Goal: Information Seeking & Learning: Check status

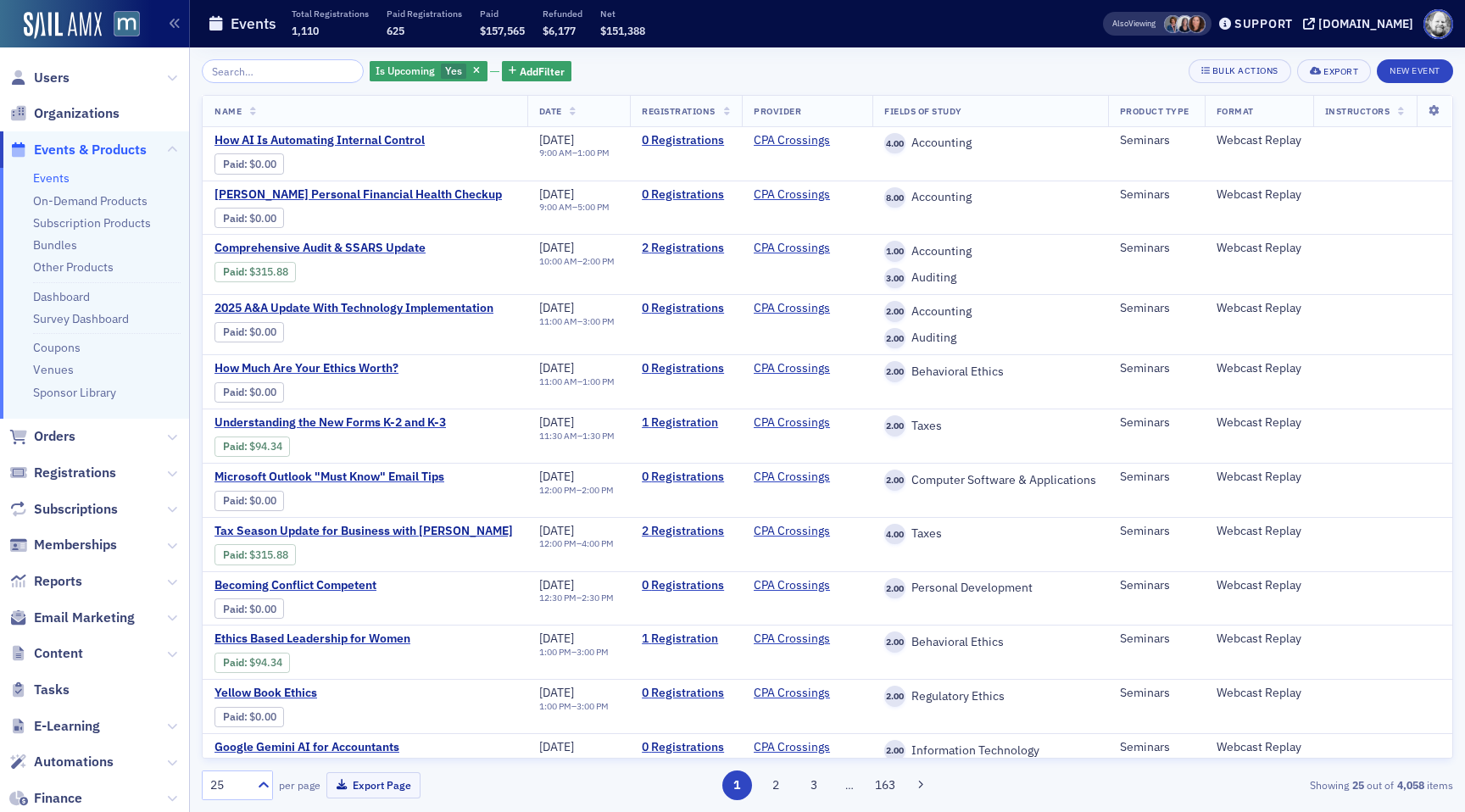
click at [56, 180] on link "Events" at bounding box center [51, 177] width 36 height 15
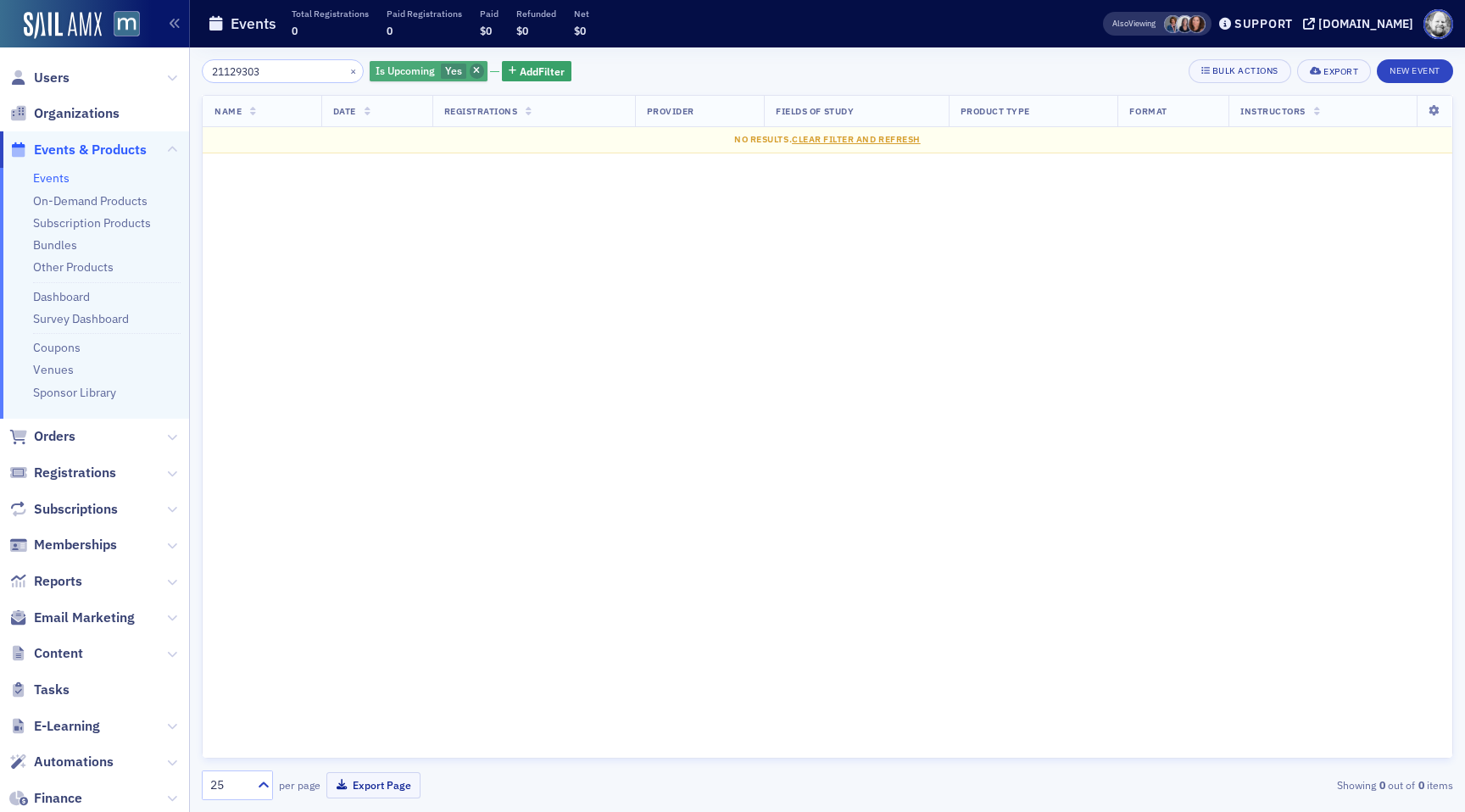
type input "21129303"
click at [470, 67] on span "button" at bounding box center [477, 71] width 15 height 15
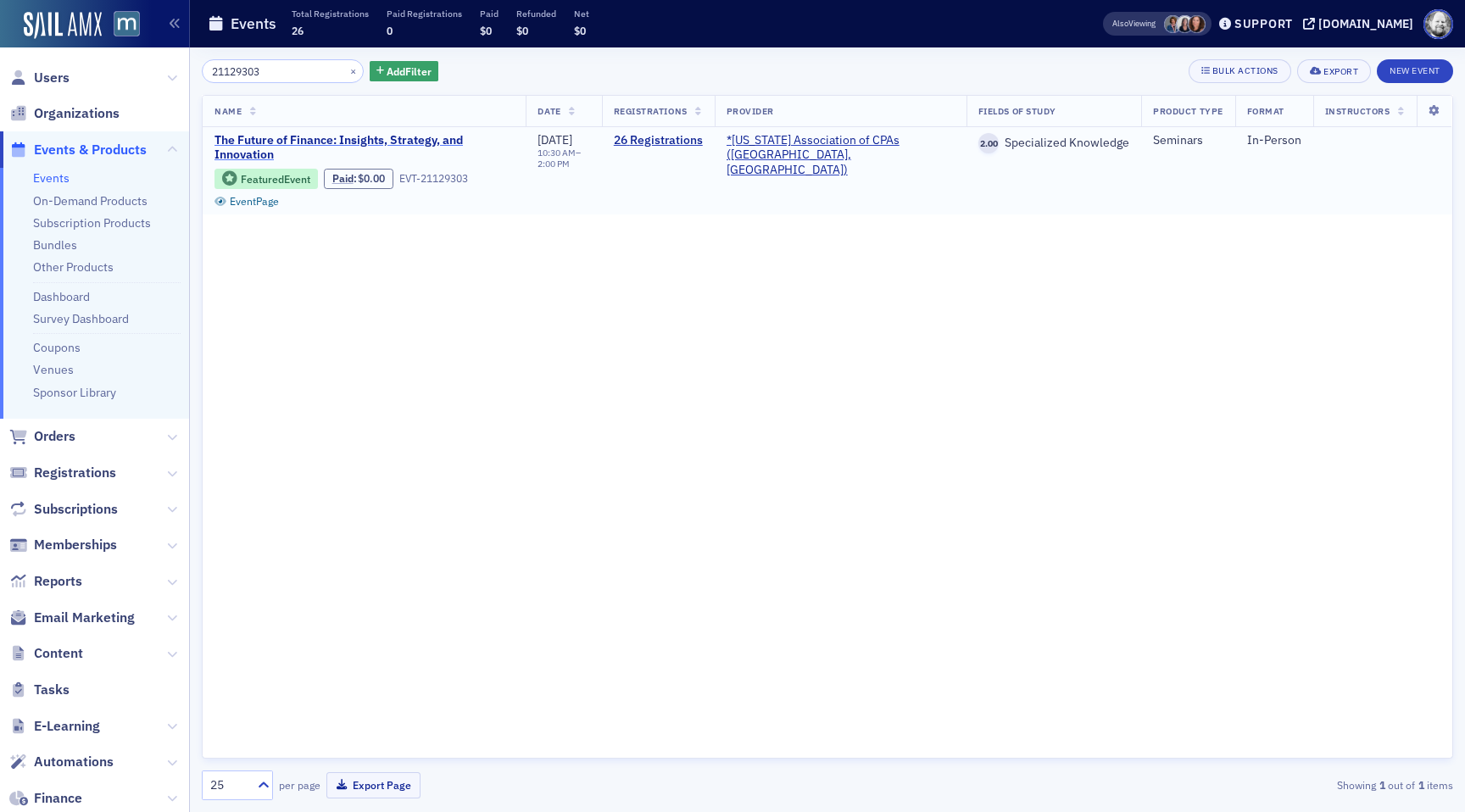
click at [437, 136] on span "The Future of Finance: Insights, Strategy, and Innovation" at bounding box center [364, 147] width 299 height 30
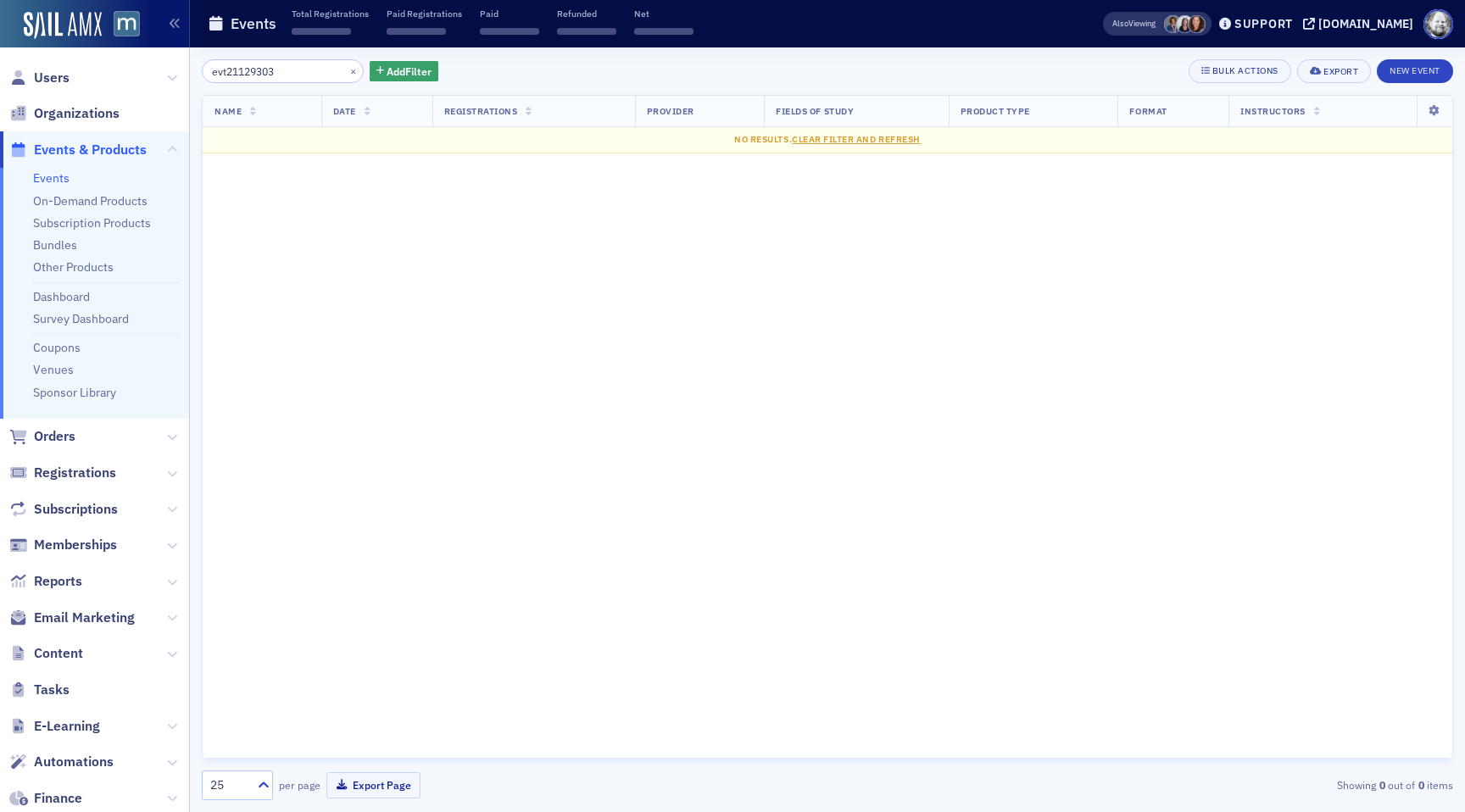
type input "evt-21129303"
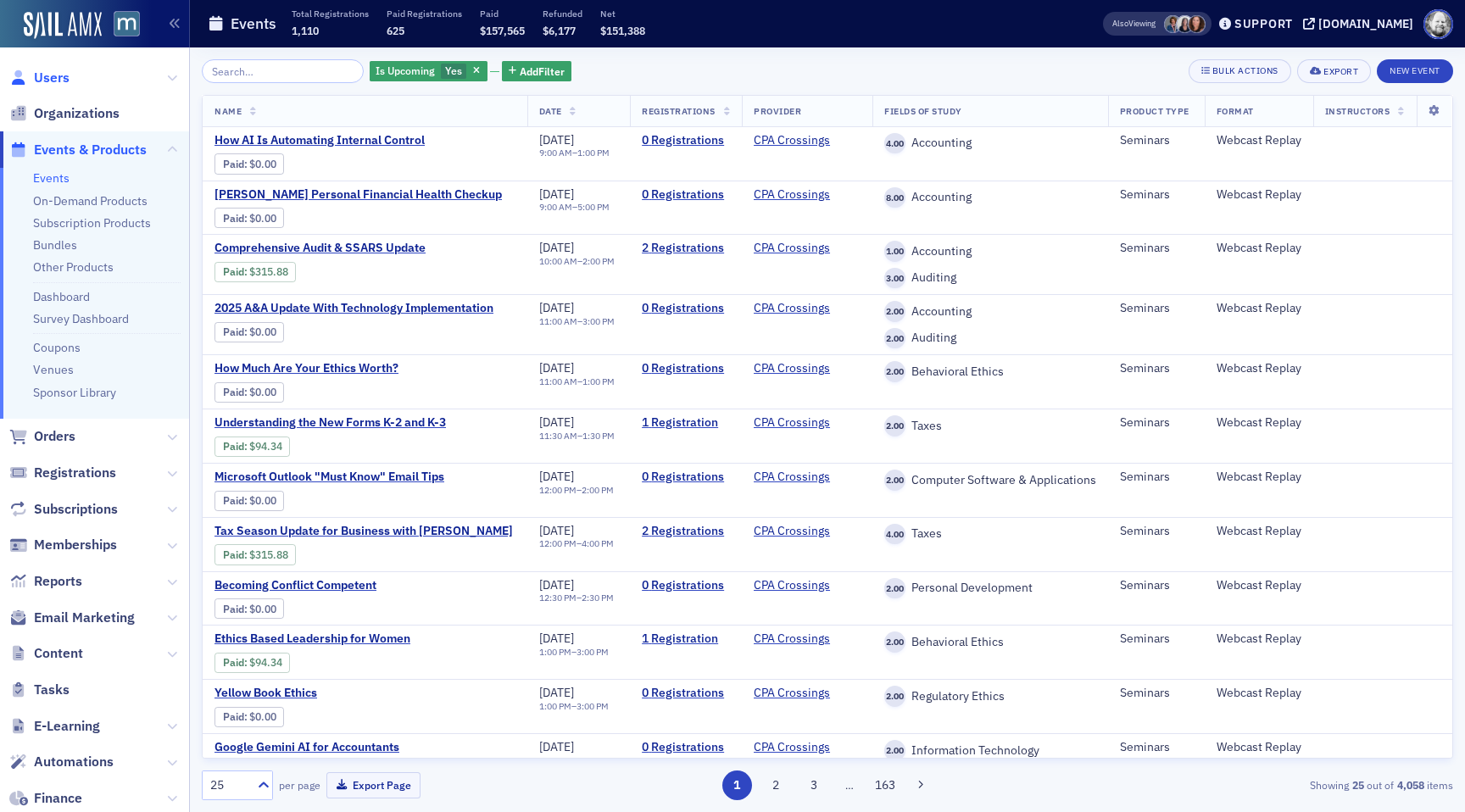
click at [36, 72] on span "Users" at bounding box center [51, 78] width 35 height 19
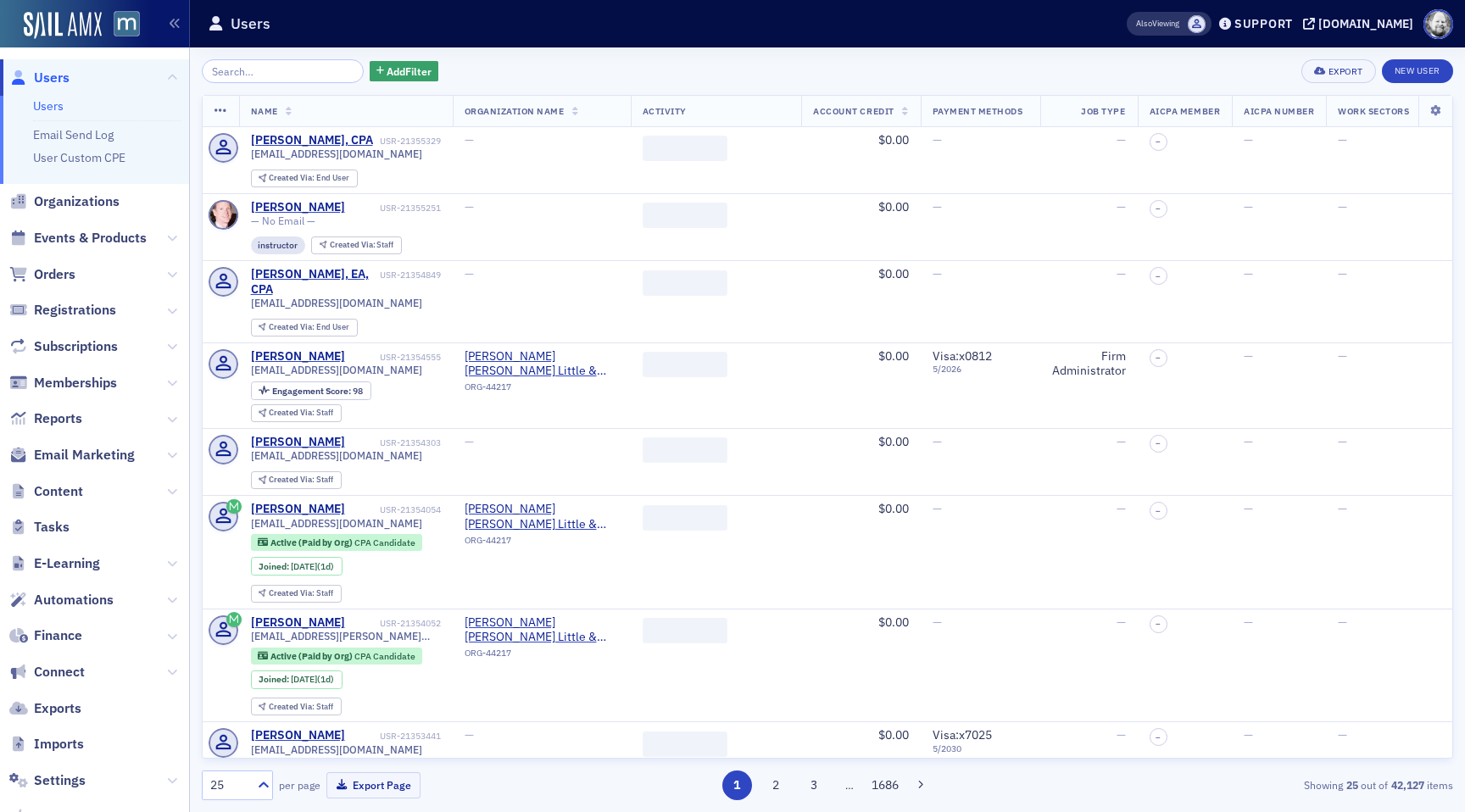
click at [232, 69] on input "search" at bounding box center [283, 71] width 162 height 24
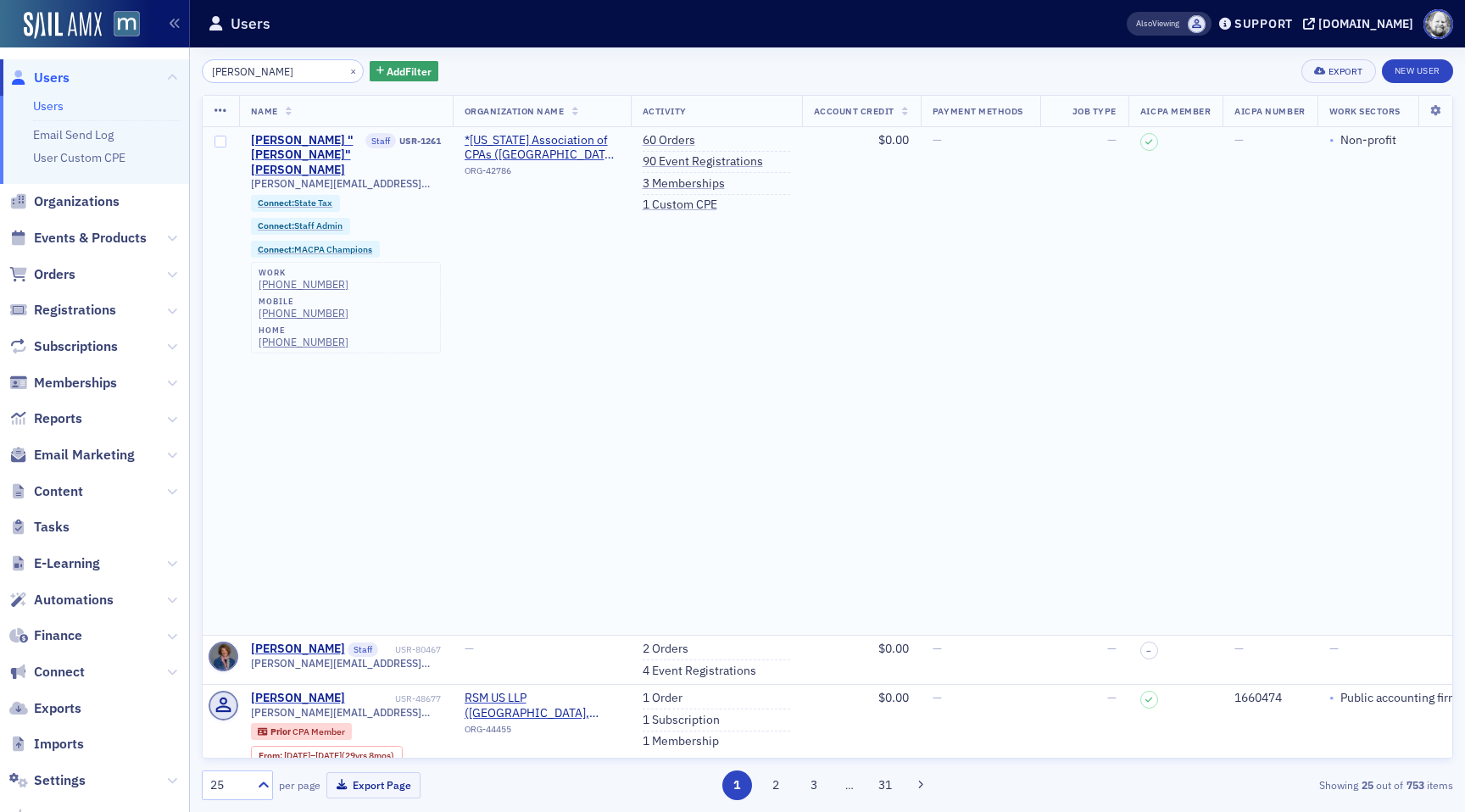
type input "Chris Dougherty"
click at [252, 365] on td "Christine "Chris" Dougherty Staff USR-1261 chrisd@macpa.org Connect : State Tax…" at bounding box center [346, 381] width 214 height 508
click at [114, 238] on span "Events & Products" at bounding box center [90, 238] width 113 height 19
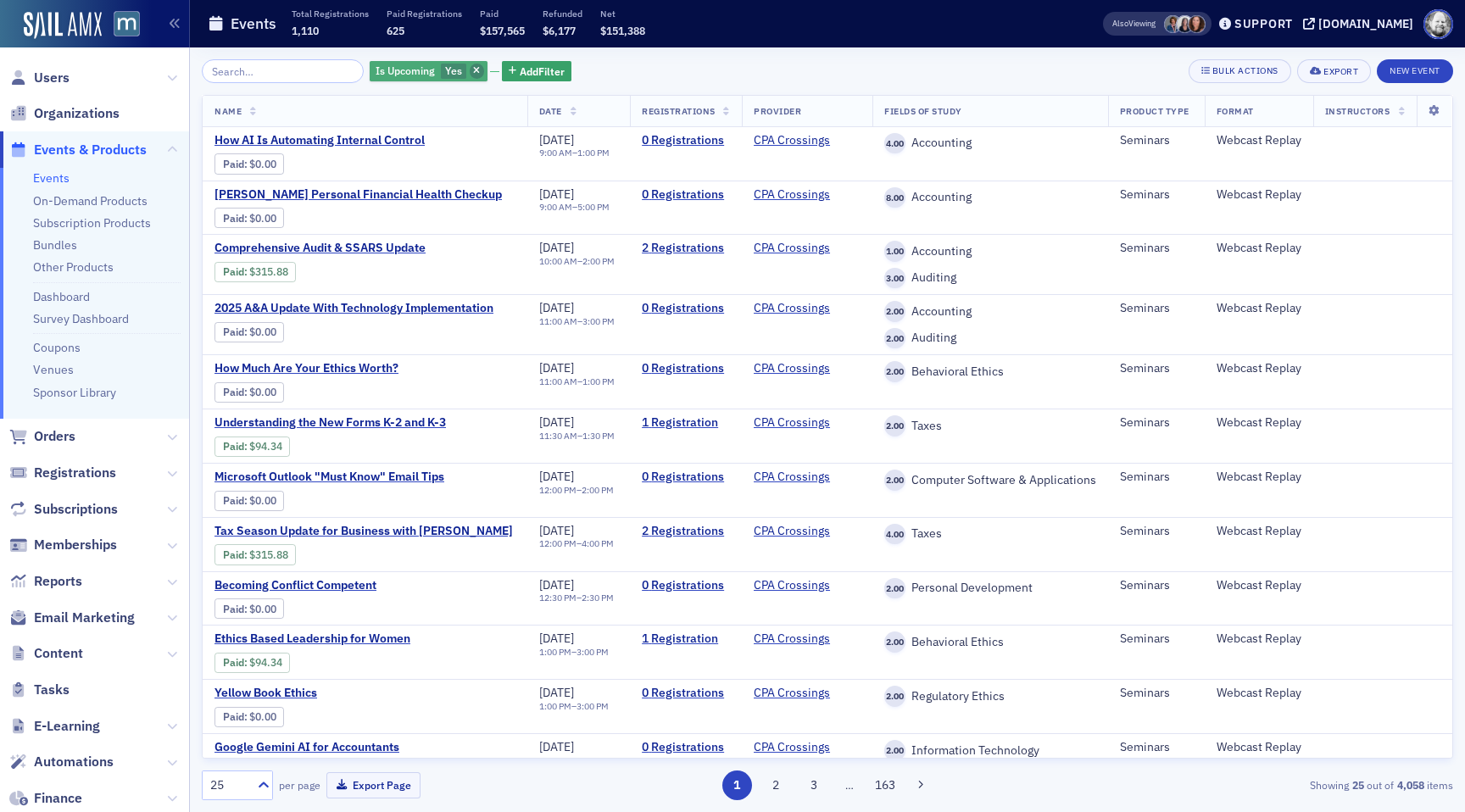
click at [470, 76] on span "button" at bounding box center [477, 71] width 15 height 15
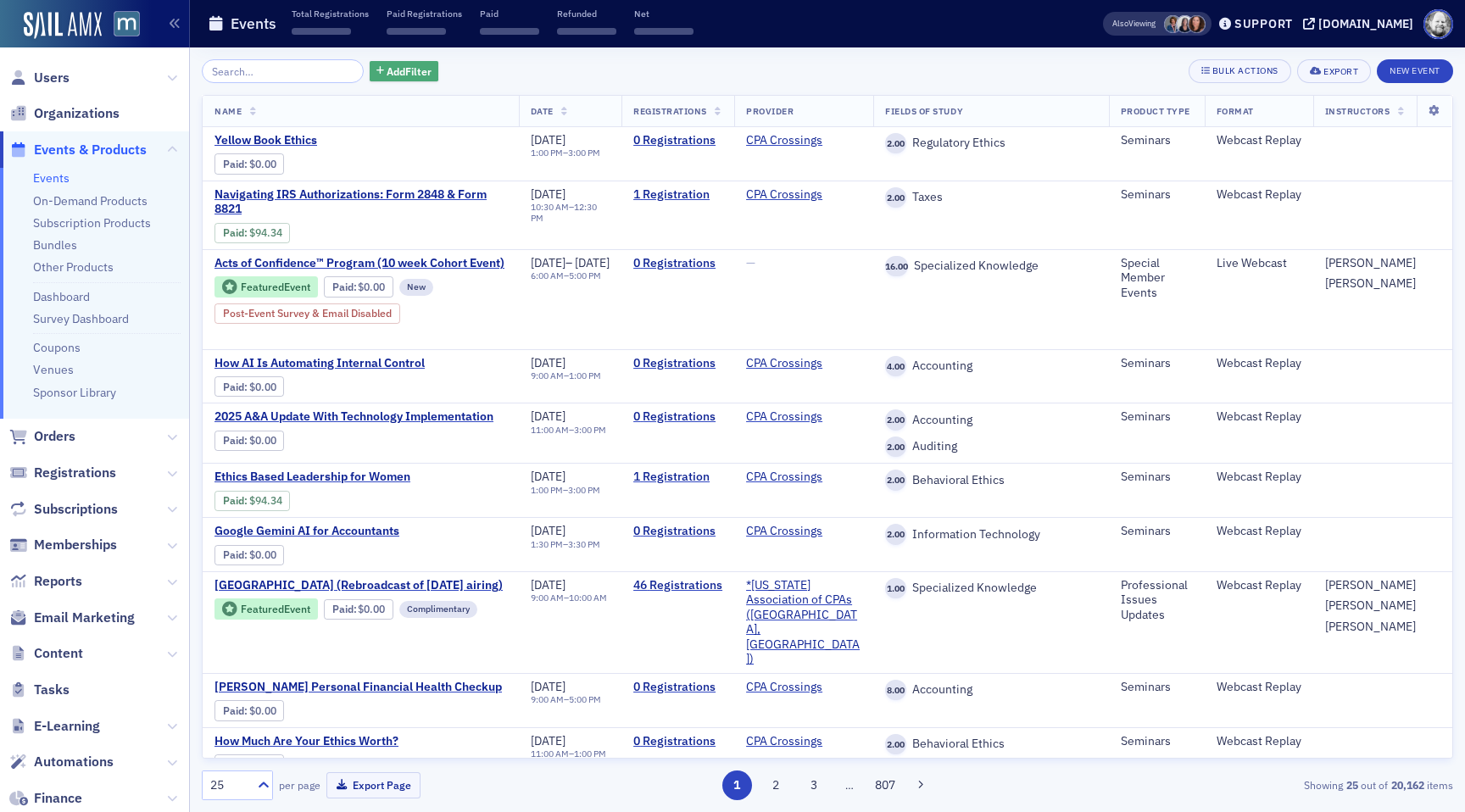
click at [370, 80] on button "Add Filter" at bounding box center [405, 71] width 69 height 21
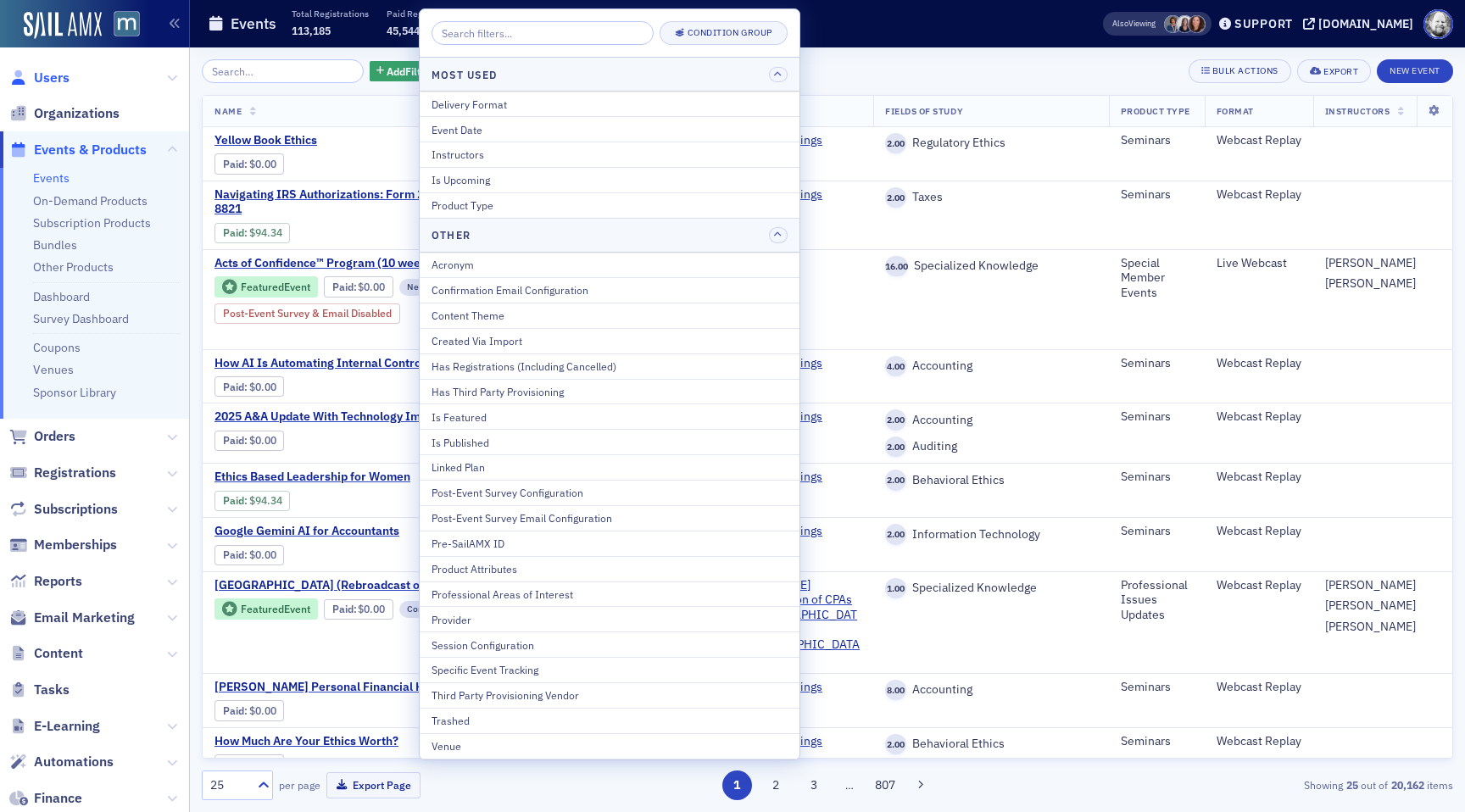
click at [68, 76] on span "Users" at bounding box center [51, 78] width 35 height 19
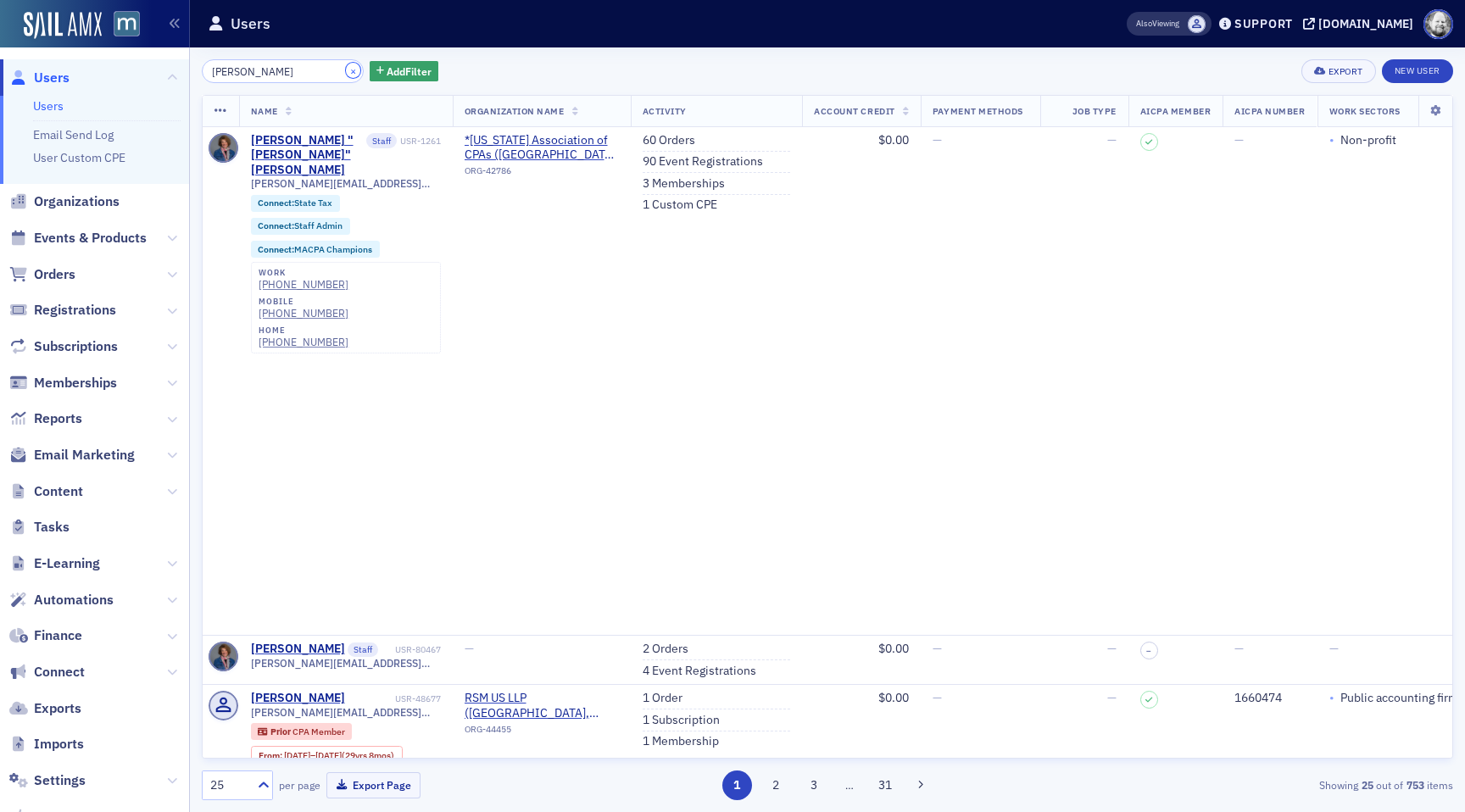
click at [346, 69] on button "×" at bounding box center [353, 70] width 15 height 15
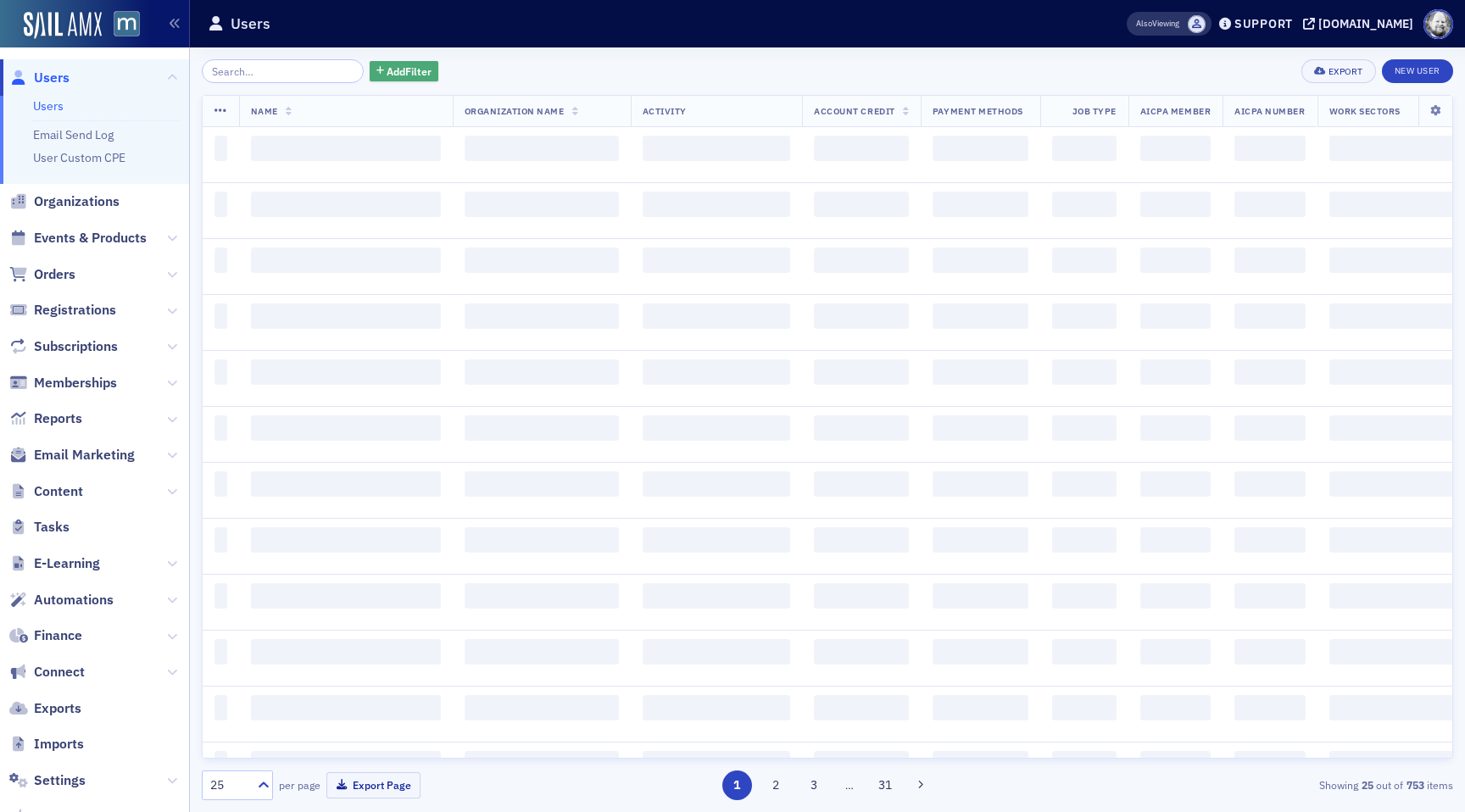
click at [386, 73] on span "Add Filter" at bounding box center [408, 71] width 45 height 15
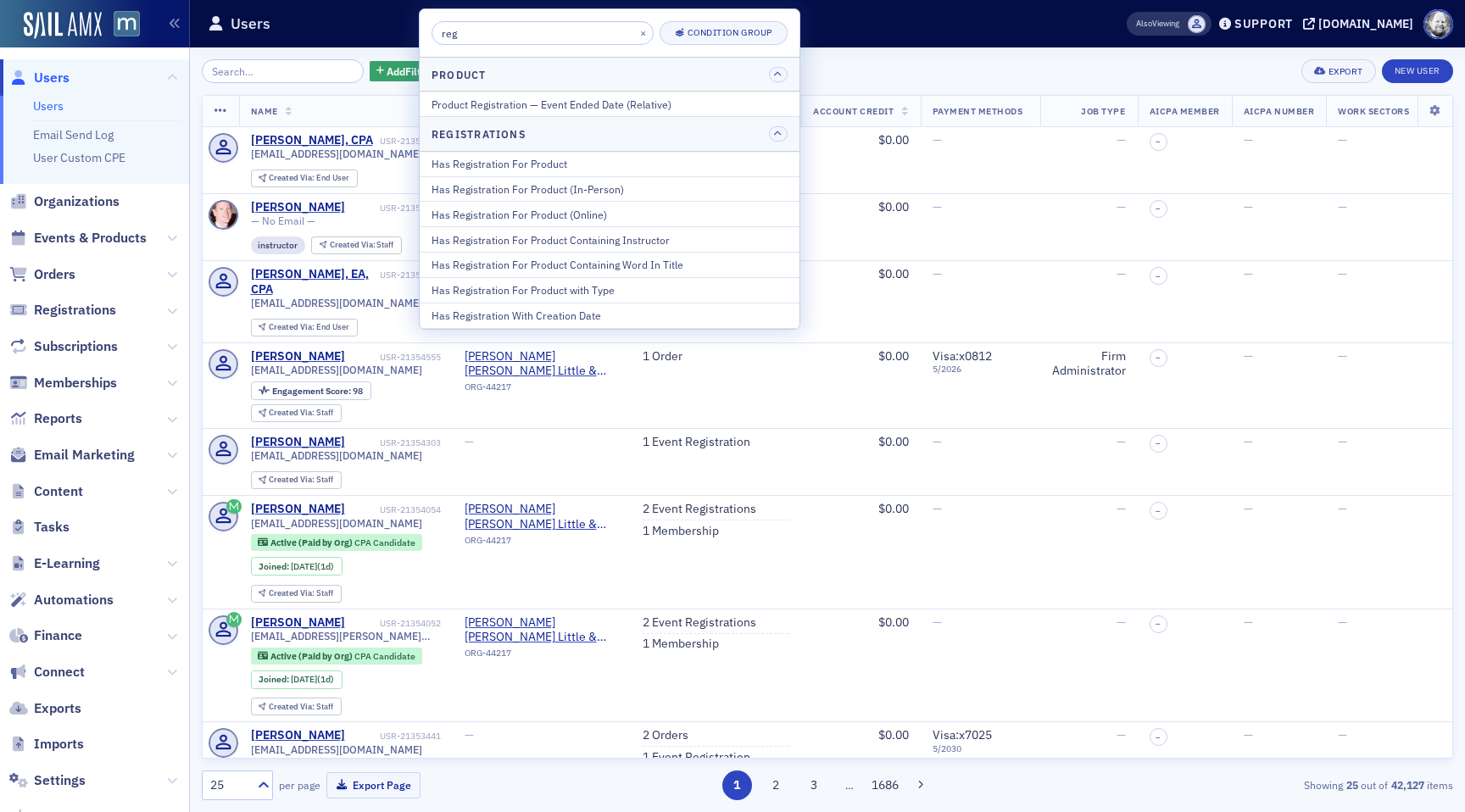
type input "reg"
click at [92, 231] on span "Events & Products" at bounding box center [90, 238] width 113 height 19
click at [847, 76] on div "Add Filter Export New User" at bounding box center [828, 71] width 1251 height 24
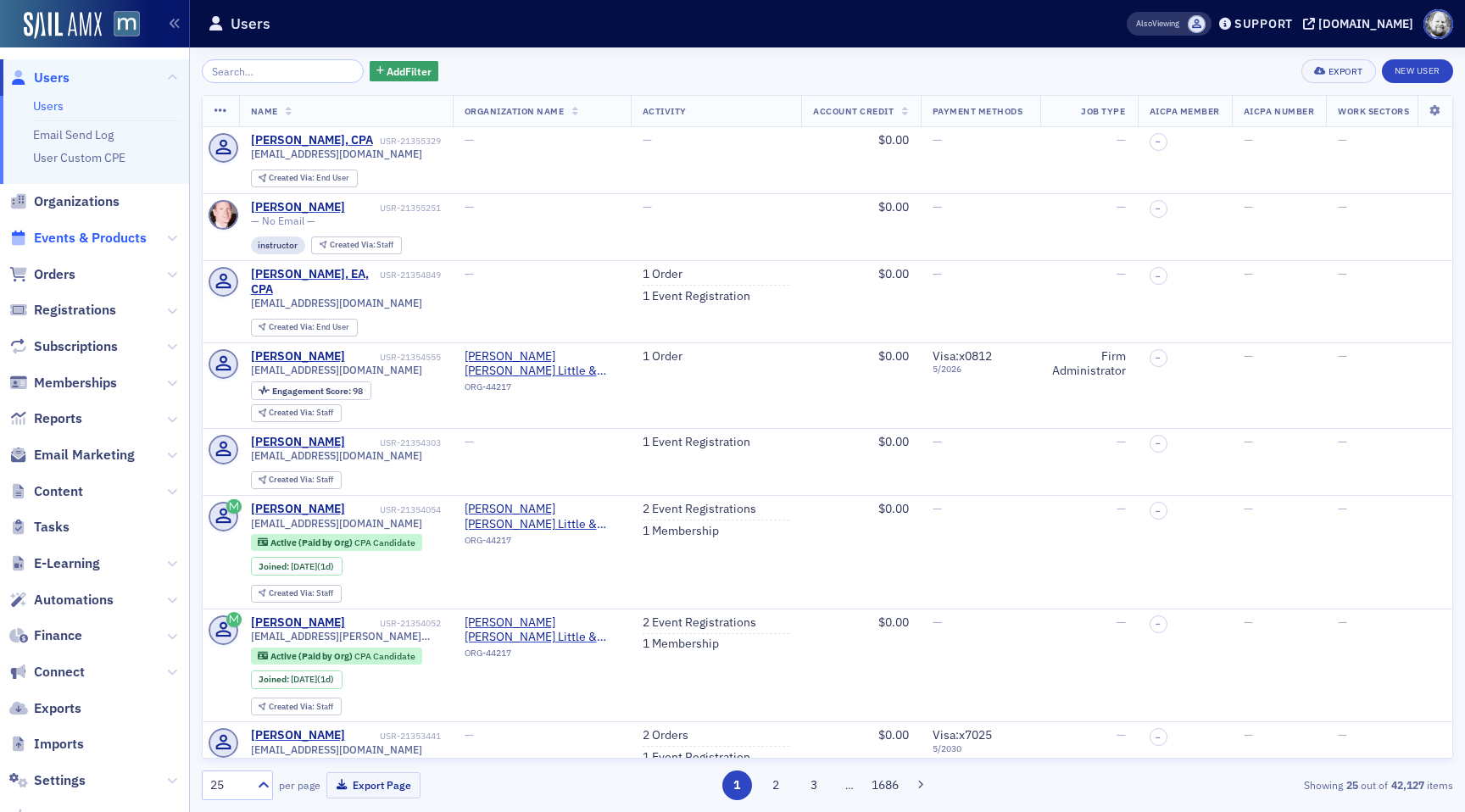
click at [71, 236] on span "Events & Products" at bounding box center [90, 238] width 113 height 19
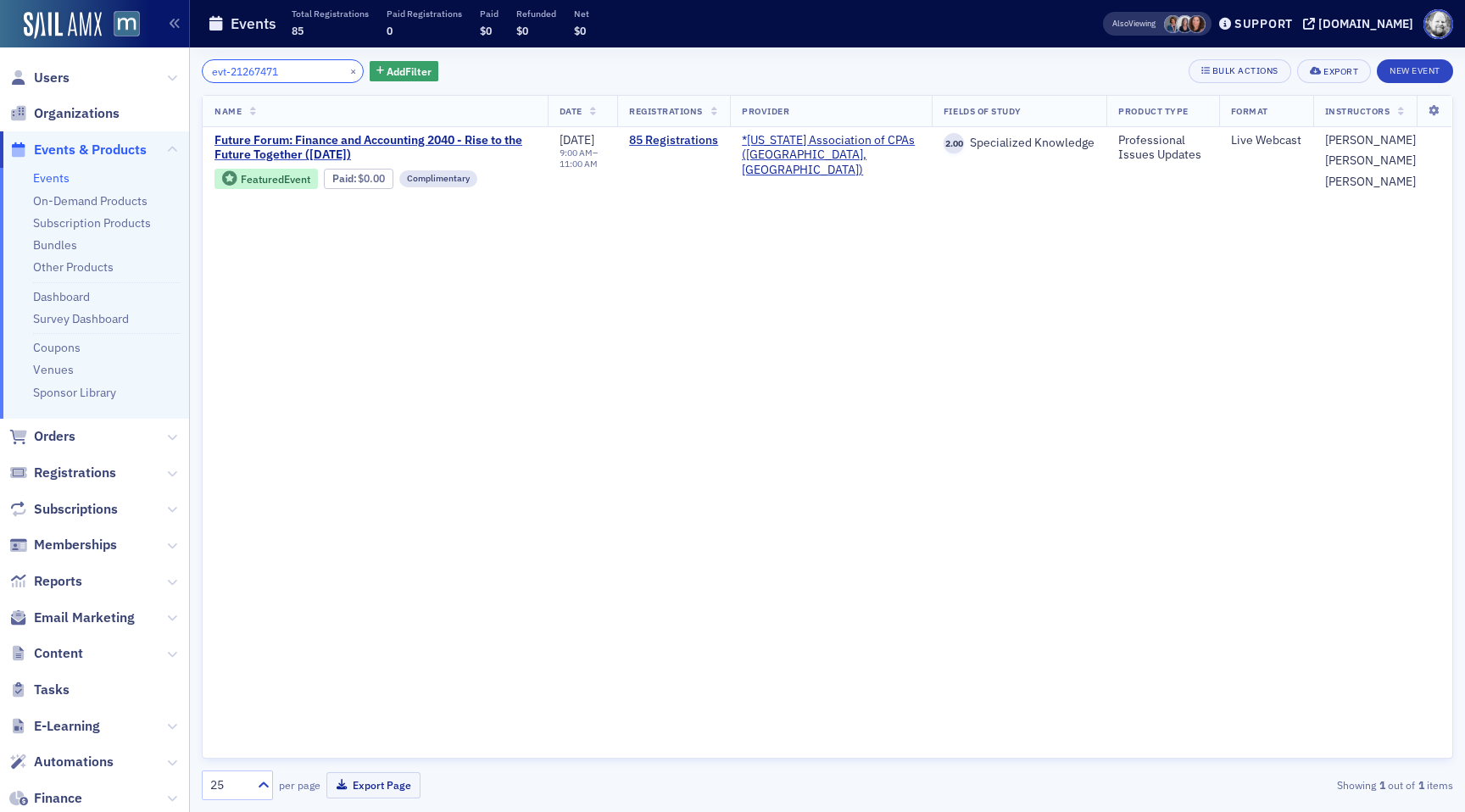
click at [307, 69] on input "evt-21267471" at bounding box center [283, 71] width 162 height 24
click at [300, 68] on input "evt-21273064" at bounding box center [283, 71] width 162 height 24
click at [319, 70] on input "evt-21278548" at bounding box center [283, 71] width 162 height 24
type input "evt-21273064"
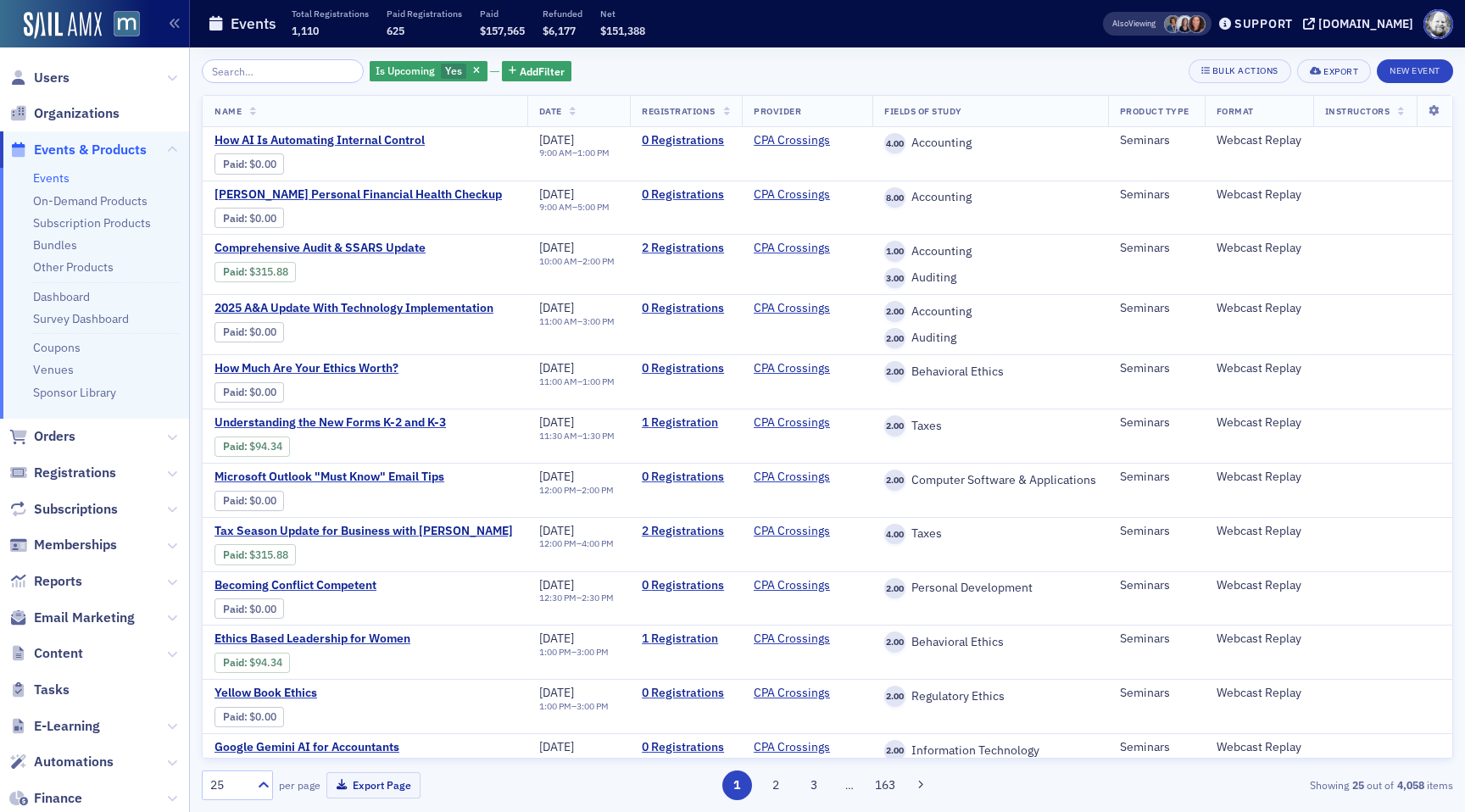
click at [270, 62] on input "search" at bounding box center [283, 71] width 162 height 24
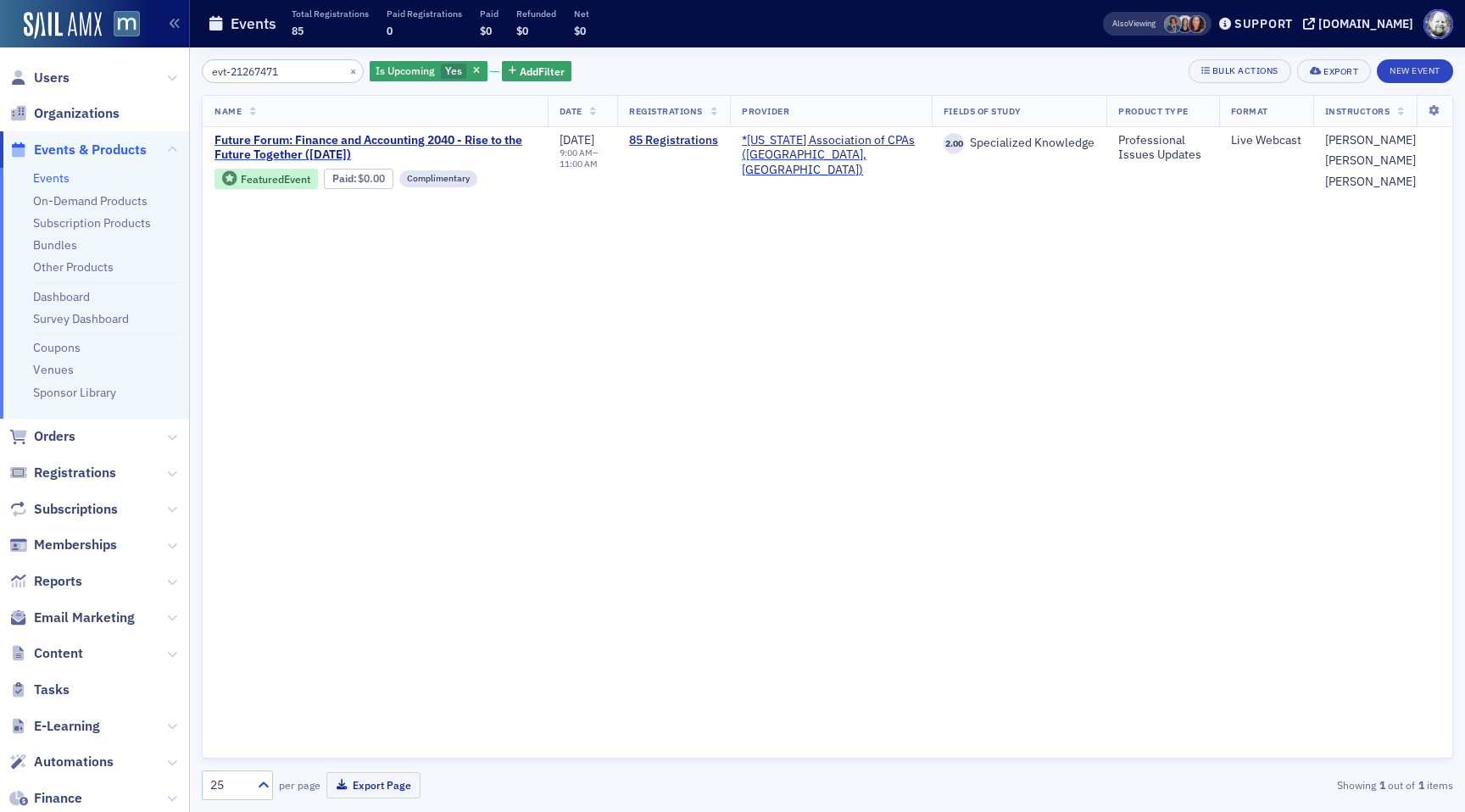
type input "evt-21267471"
click at [1182, 26] on span at bounding box center [1173, 25] width 18 height 18
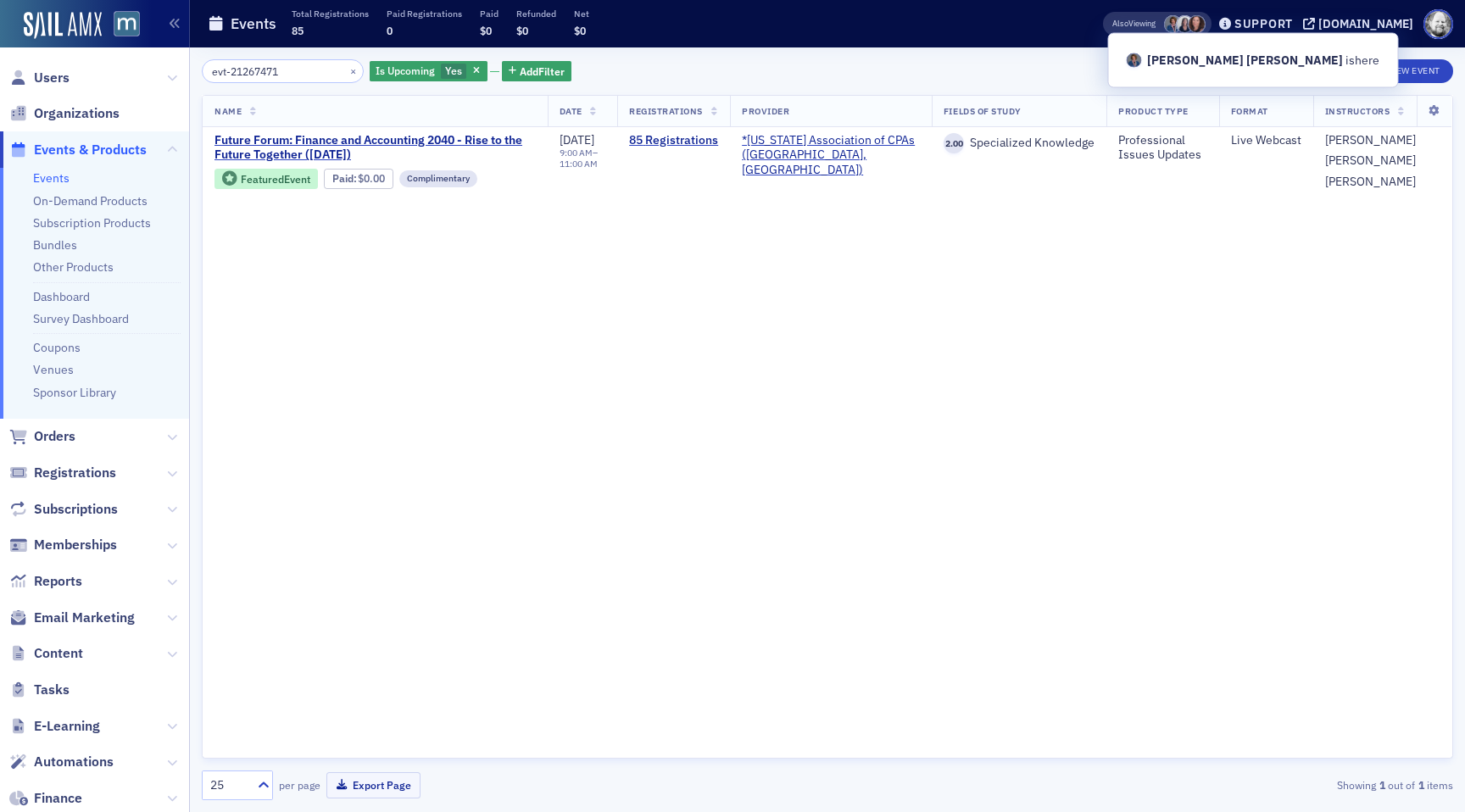
click at [985, 26] on div "Events Total Registrations 85 Paid Registrations 0 Paid $0 Refunded $0 Net $0" at bounding box center [628, 24] width 842 height 45
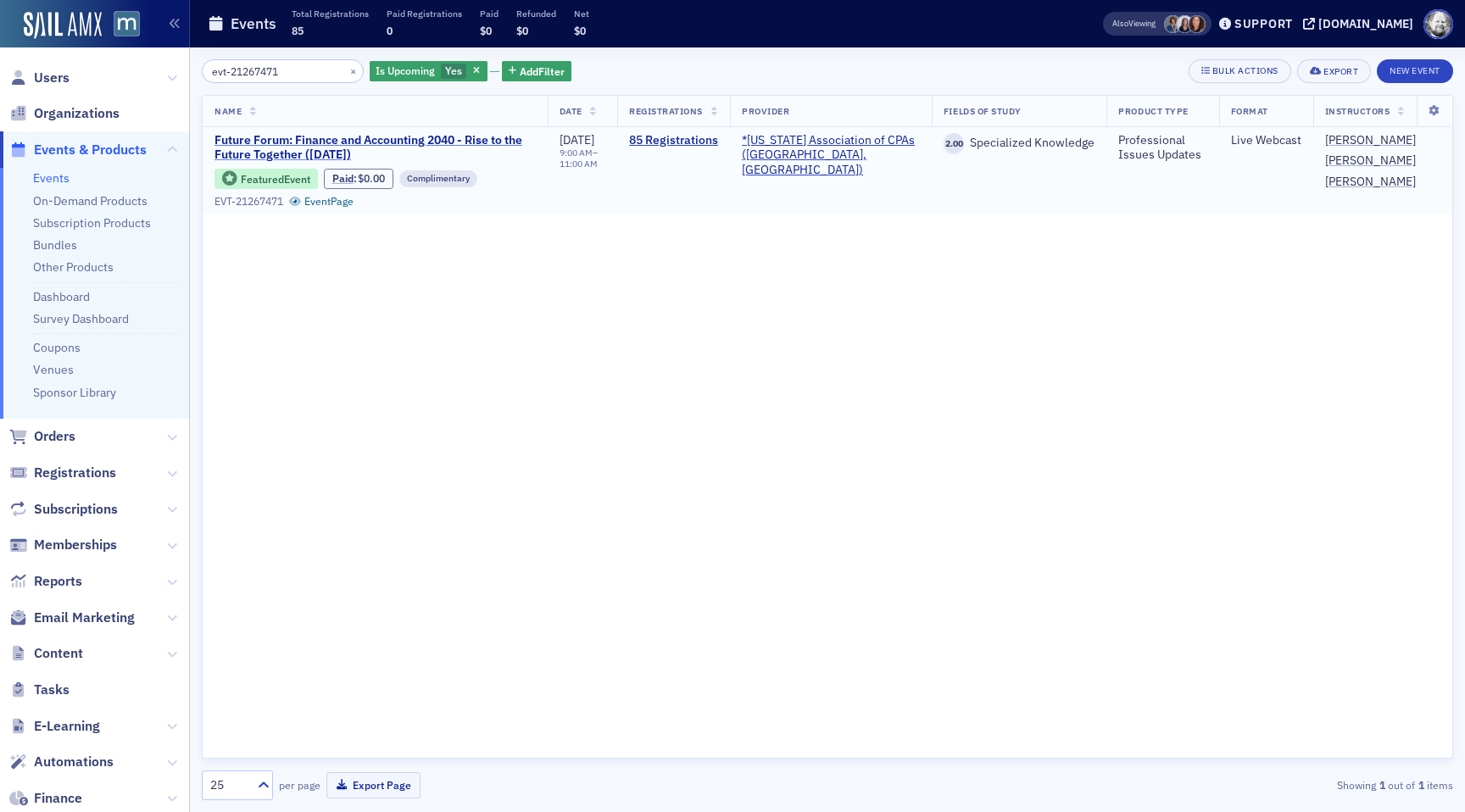
copy span "Future Forum: Finance and Accounting 2040 - Rise to the Future Together ([DATE])"
click at [346, 75] on button "×" at bounding box center [353, 70] width 15 height 15
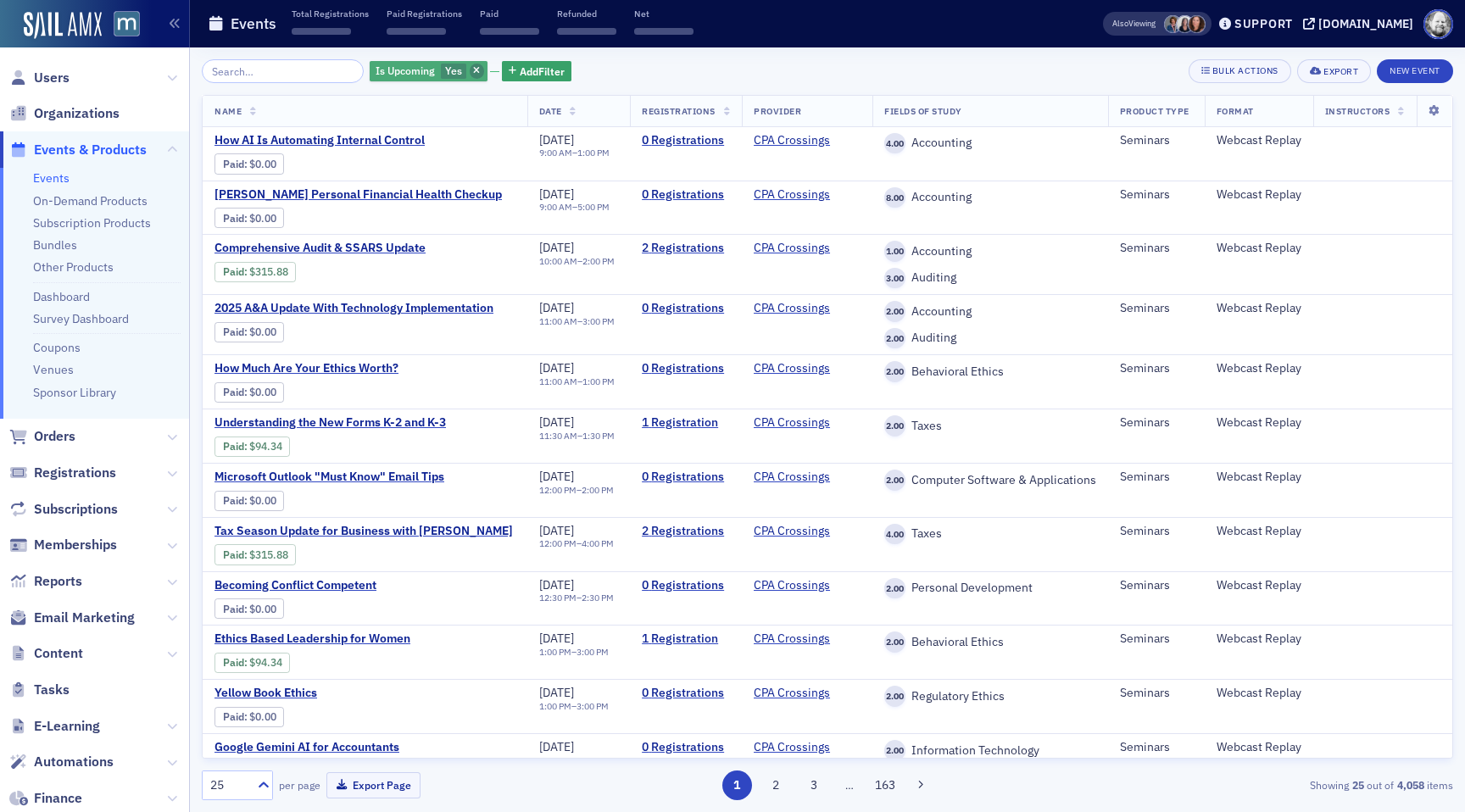
click at [470, 73] on span "button" at bounding box center [477, 71] width 15 height 15
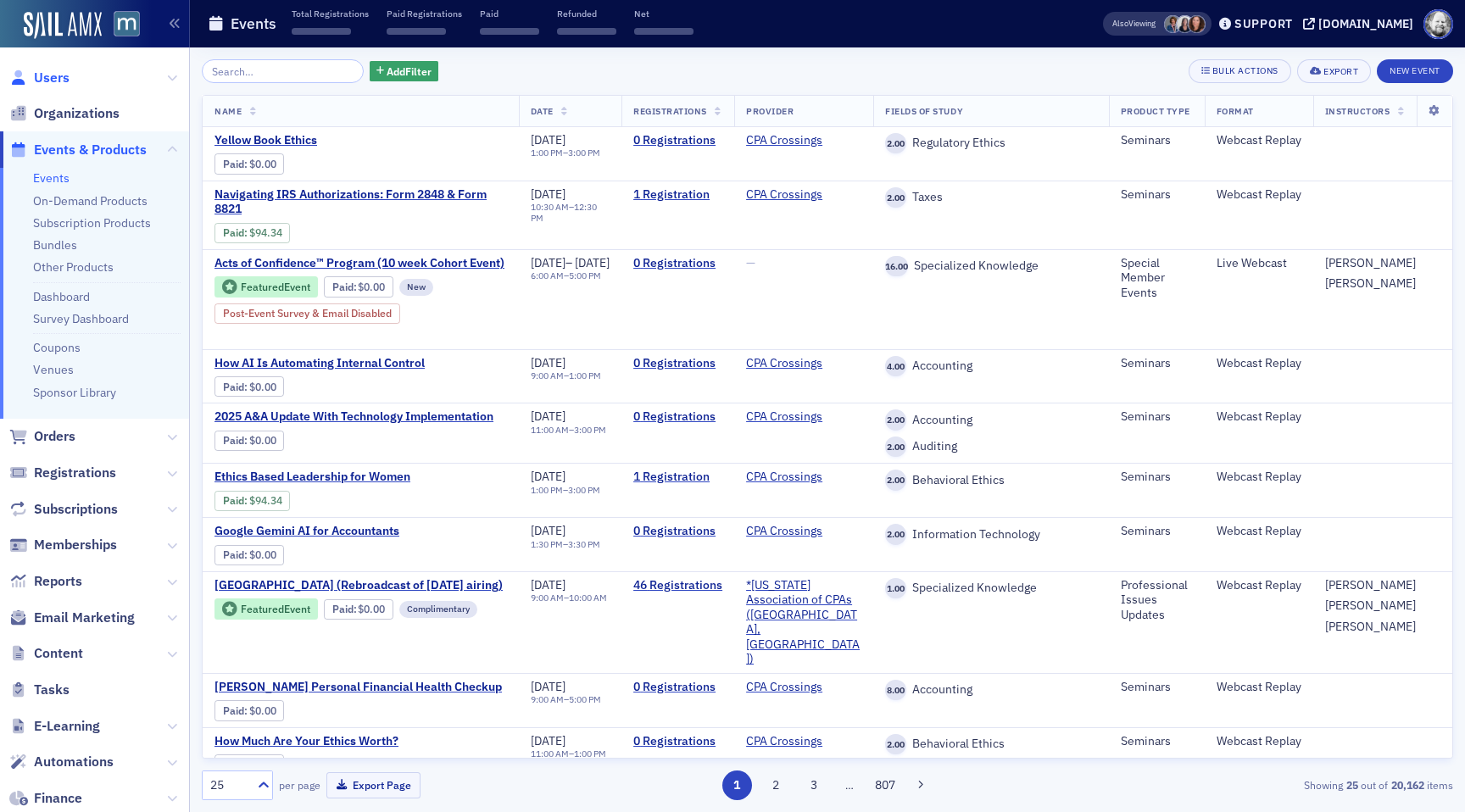
click at [66, 84] on span "Users" at bounding box center [51, 78] width 35 height 19
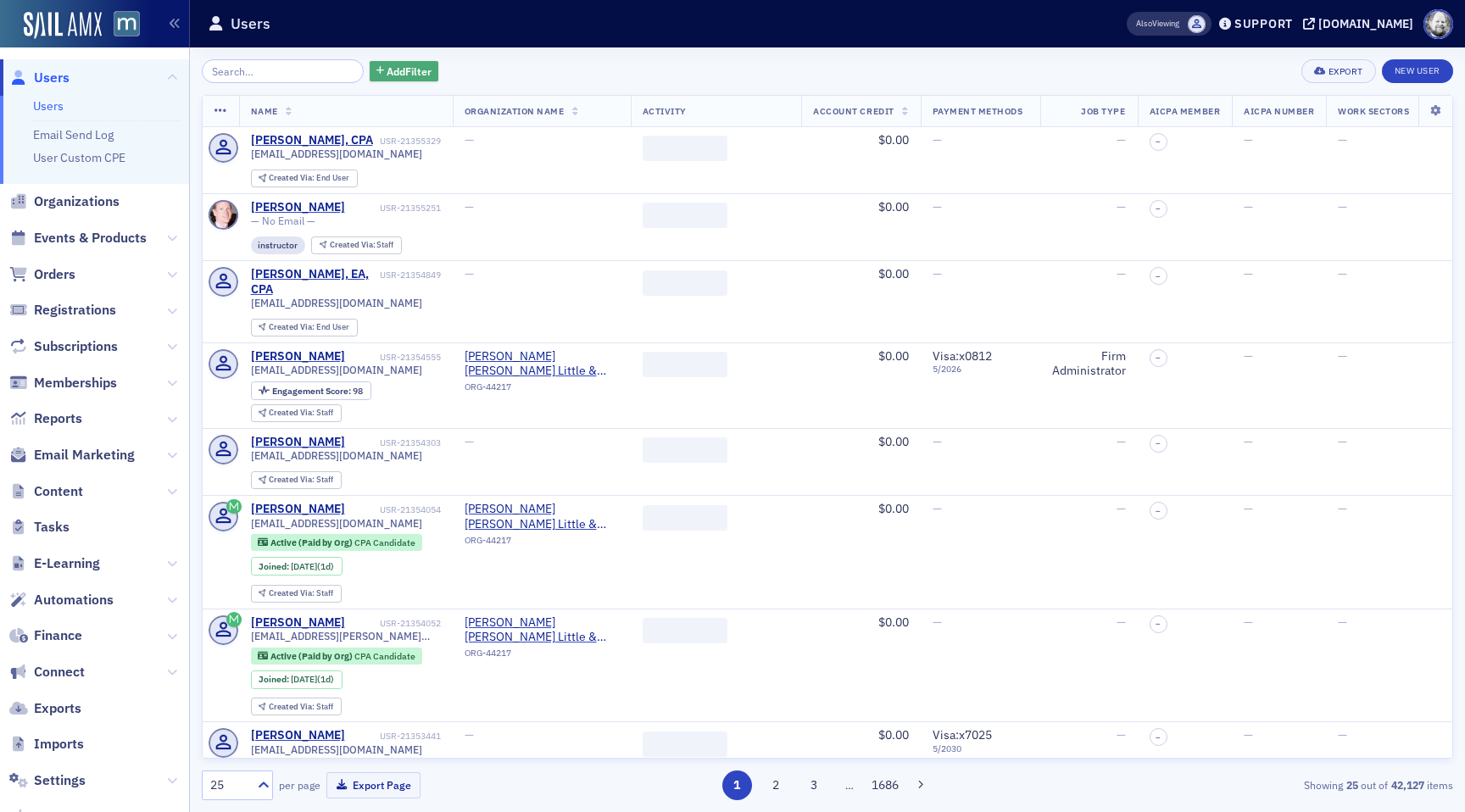
click at [400, 68] on span "Add Filter" at bounding box center [408, 71] width 45 height 15
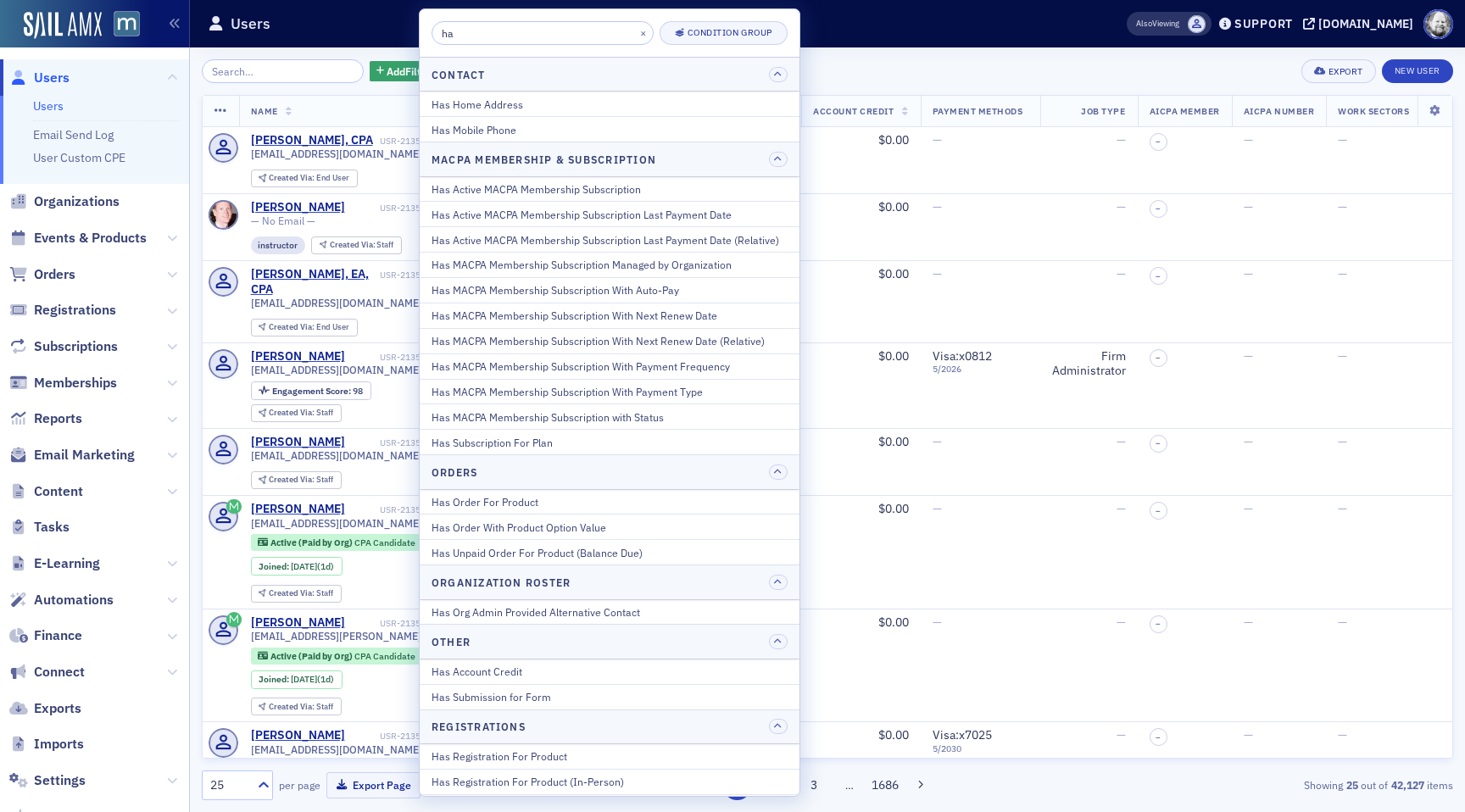
type input "h"
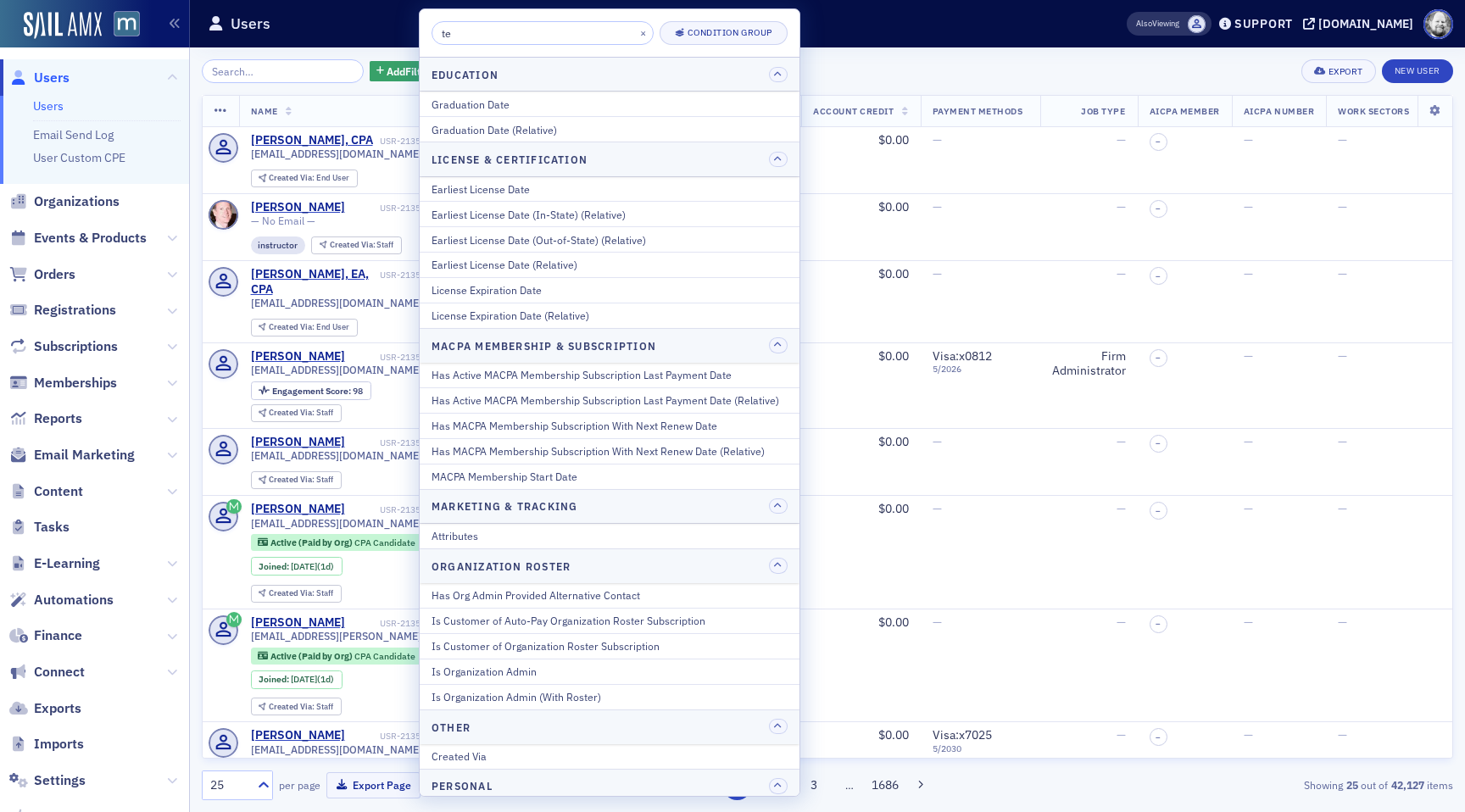
type input "t"
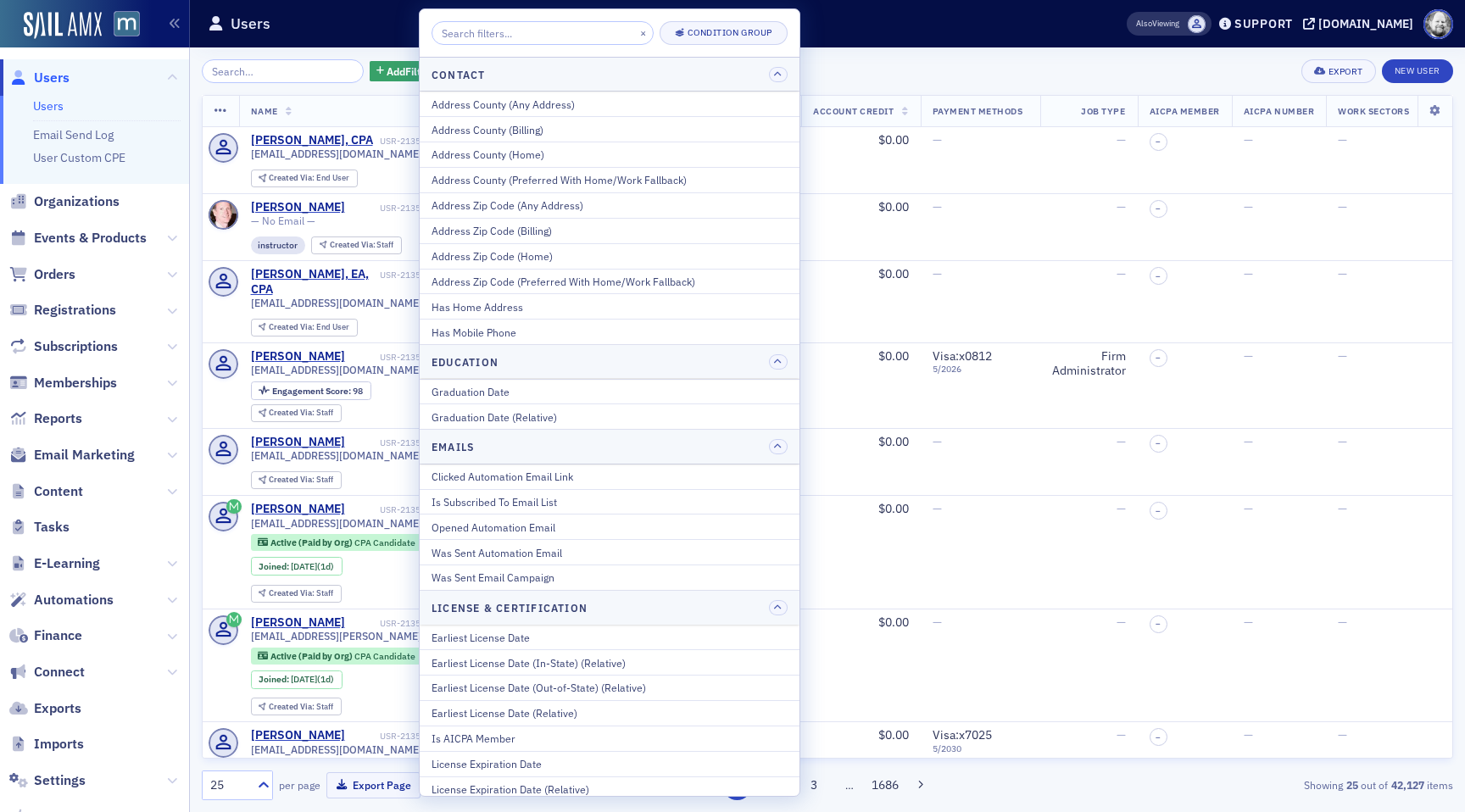
type input "r"
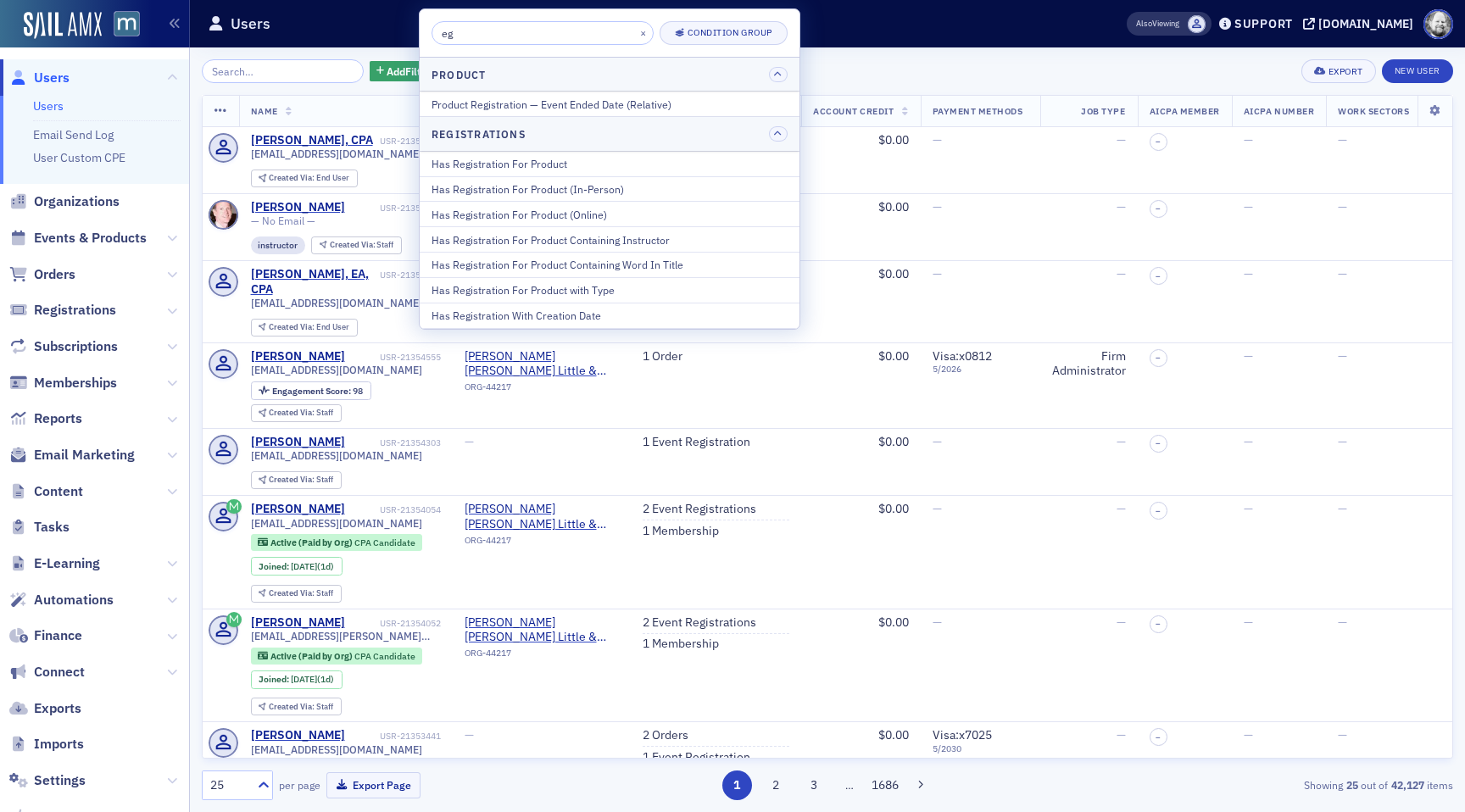
type input "e"
type input "reg"
click at [517, 163] on div "Has Registration For Product" at bounding box center [610, 164] width 356 height 15
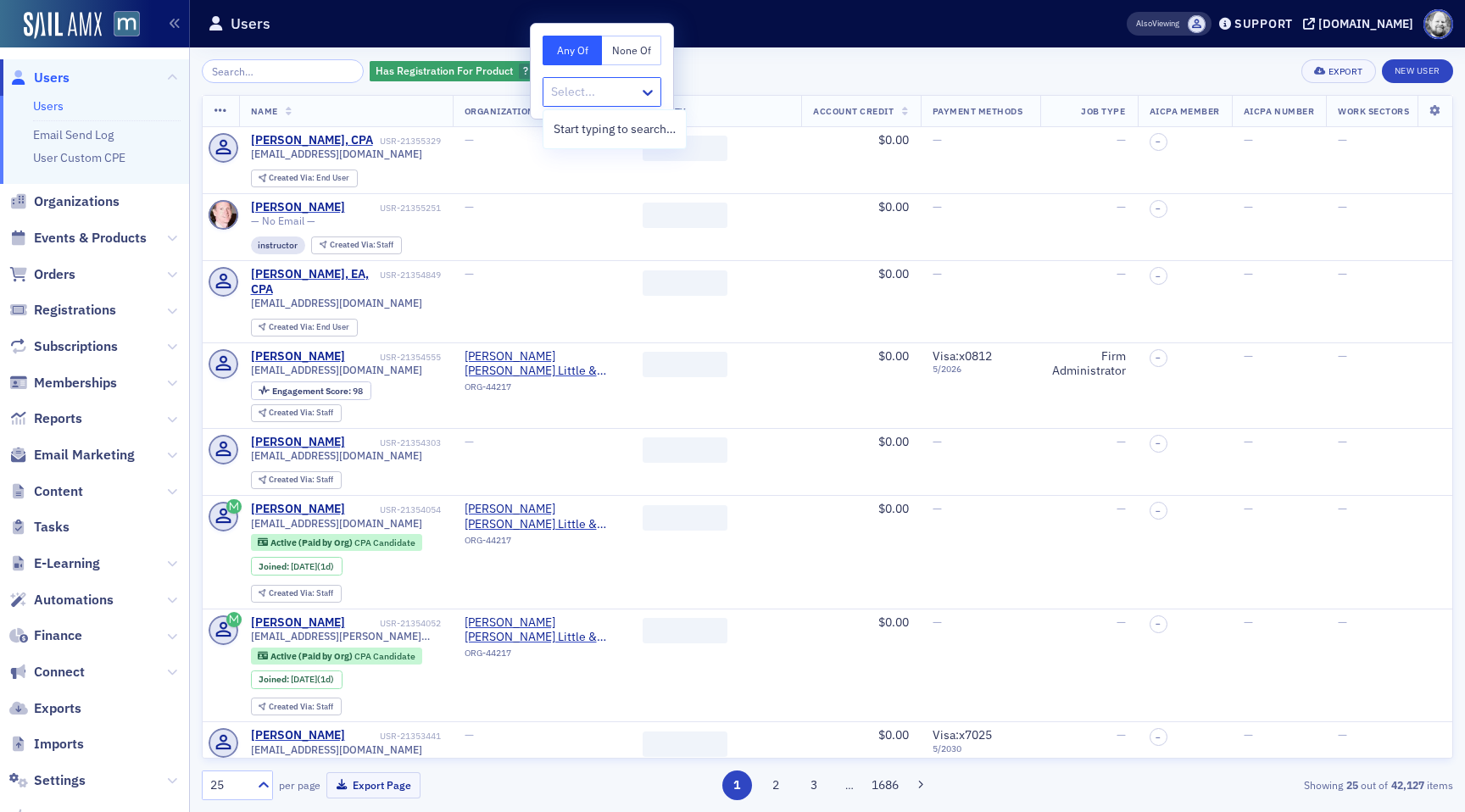
click at [567, 95] on div at bounding box center [593, 92] width 88 height 21
type input "Future Forum: Finance and Accounting 2040 - Rise to the Future Together ([DATE])"
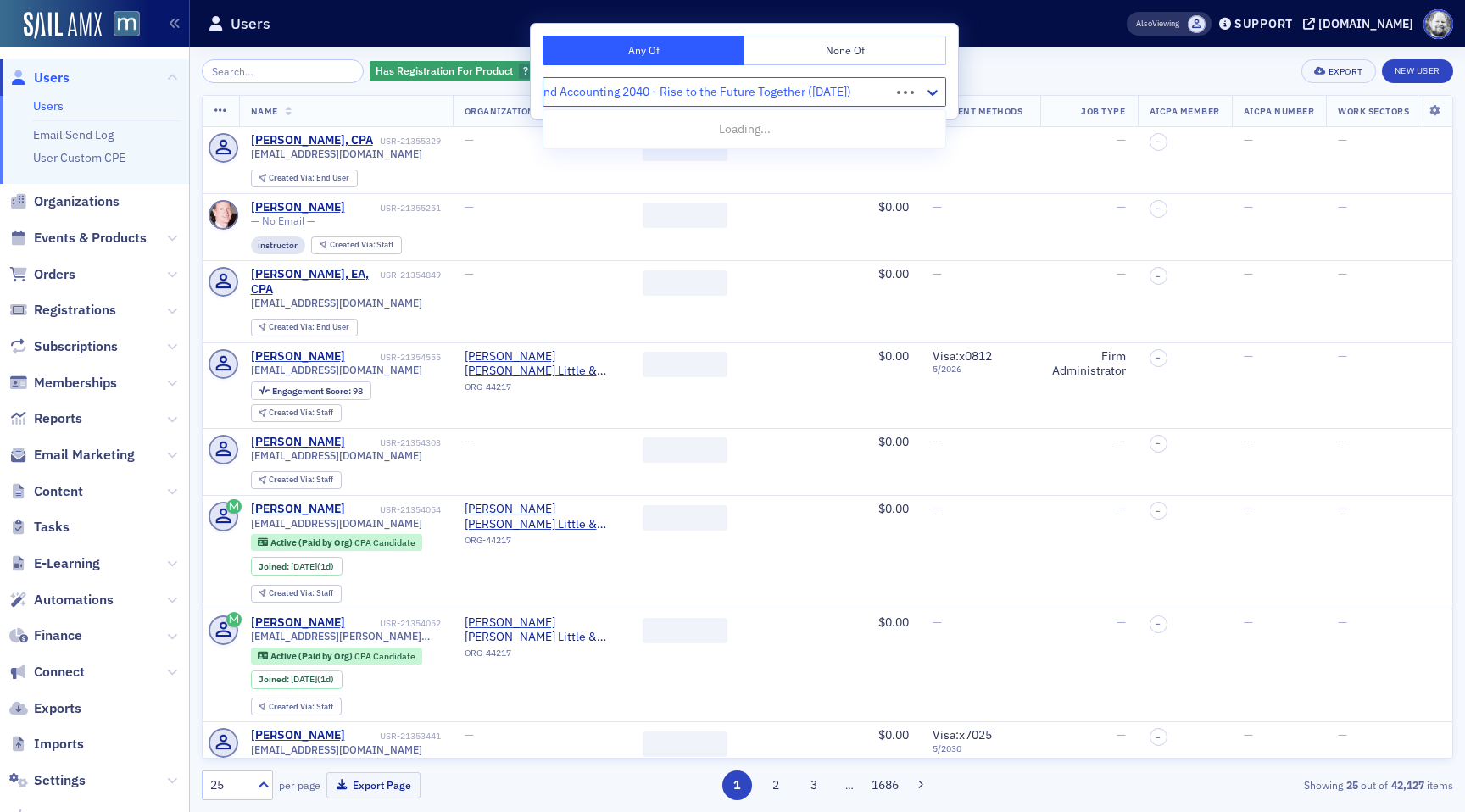
scroll to position [0, 106]
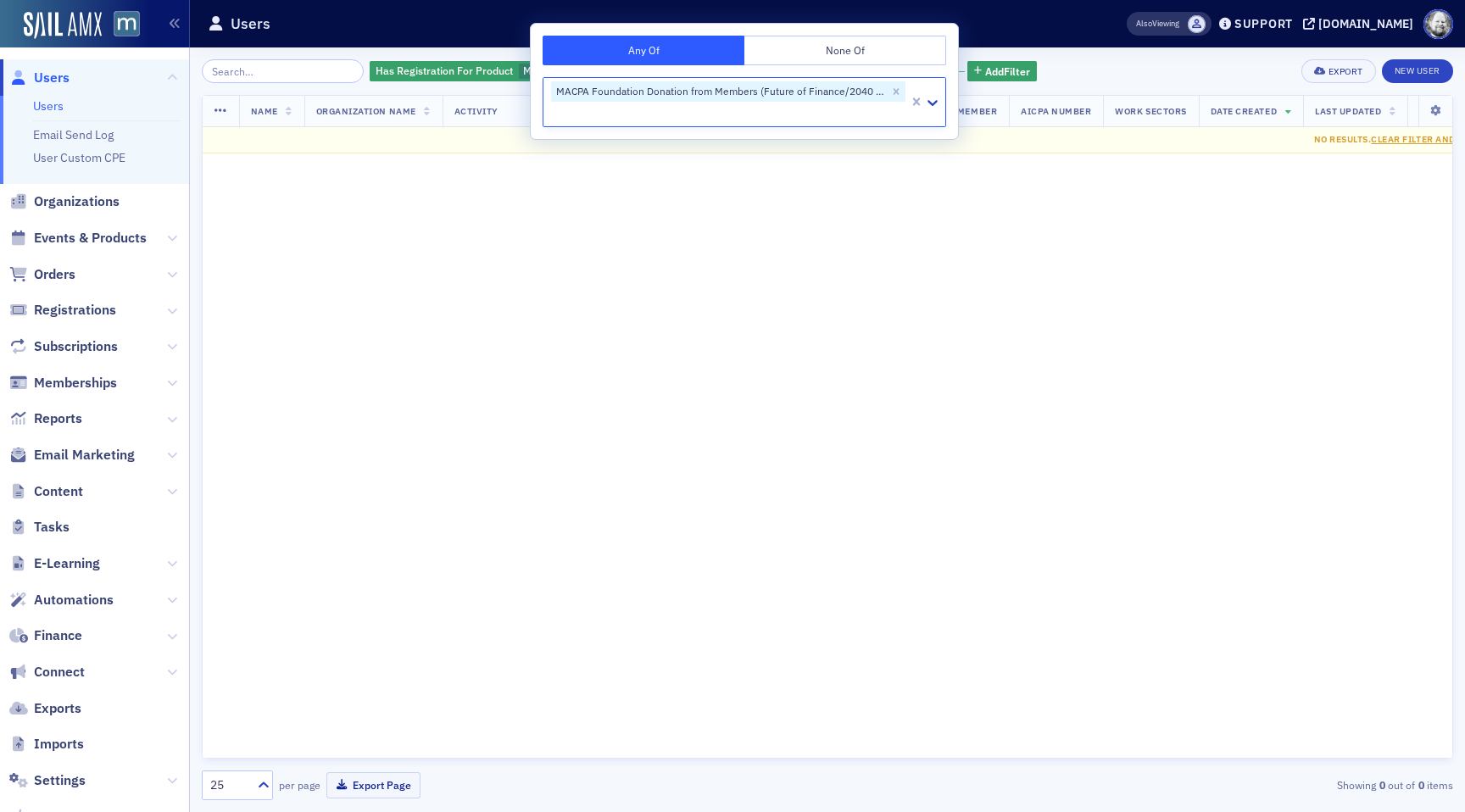
paste input "Future Forum: Finance and Accounting 2040 - Rise to the Future Together ([DATE])"
type input "Future Forum: Finance and Accounting 2040 - Rise to the Future Together ([DATE])"
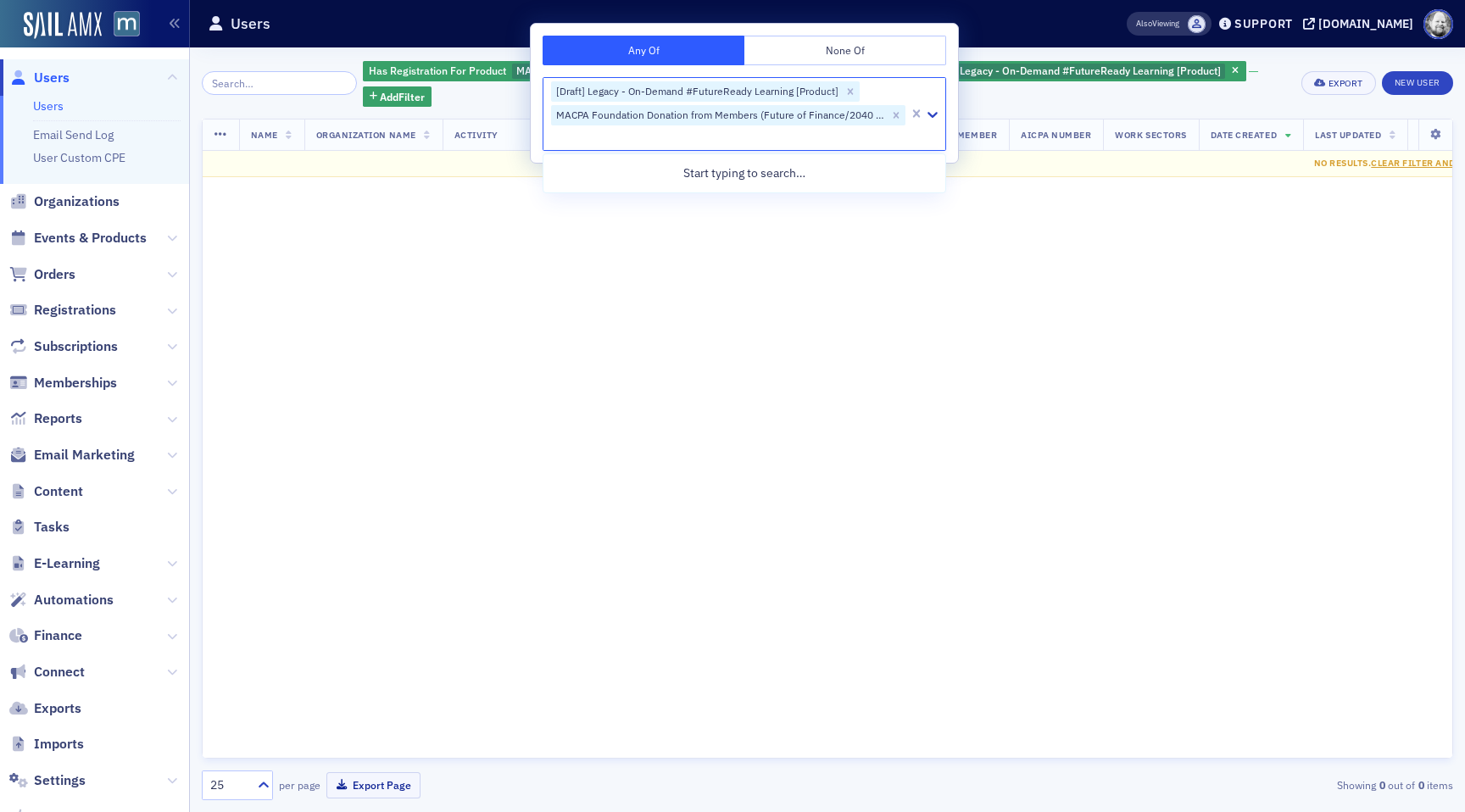
click at [1094, 95] on div "Has Registration For Product MACPA Foundation Donation from Members (Future of …" at bounding box center [827, 83] width 928 height 47
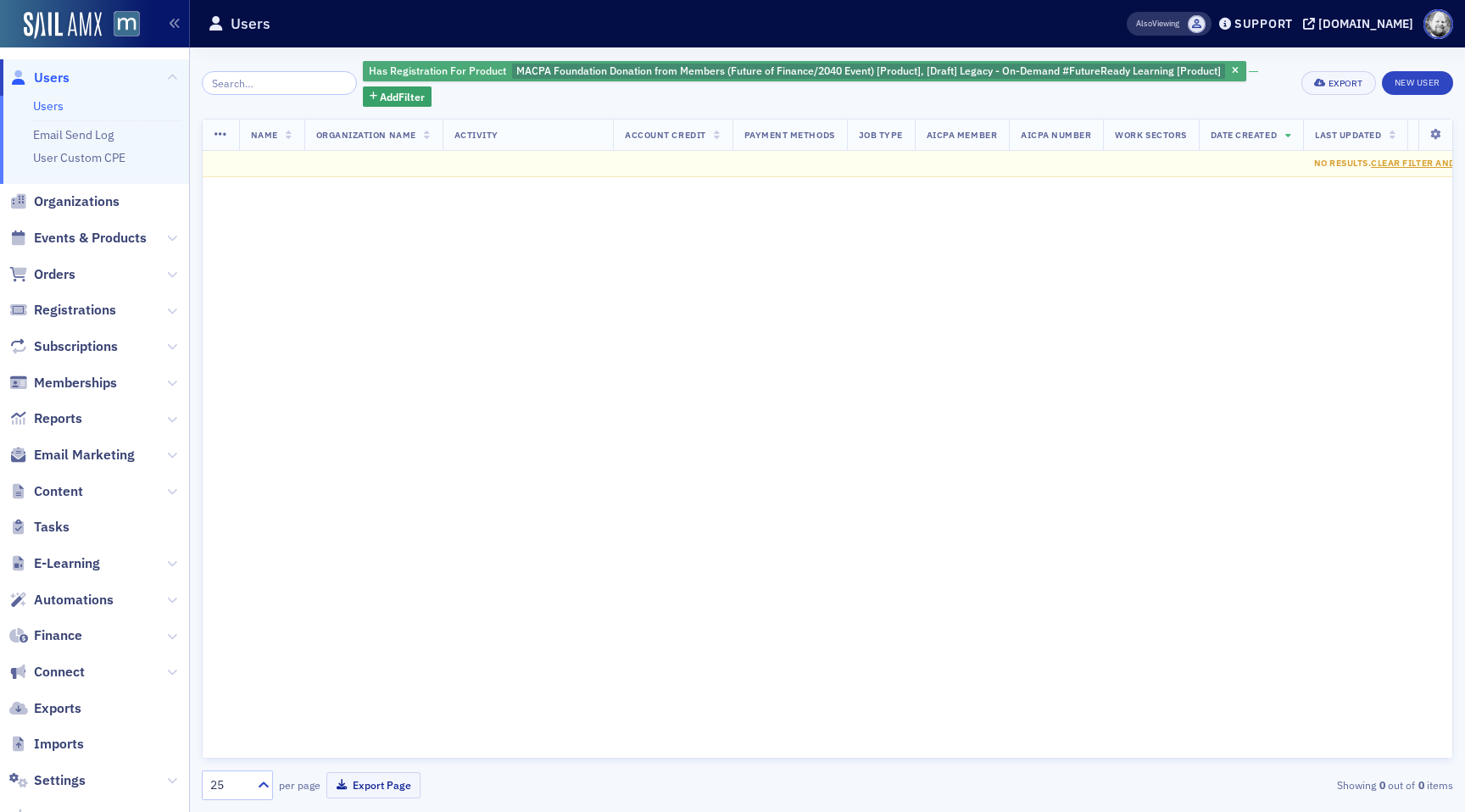
click at [987, 71] on span "MACPA Foundation Donation from Members (Future of Finance/2040 Event) [Product]…" at bounding box center [868, 70] width 705 height 14
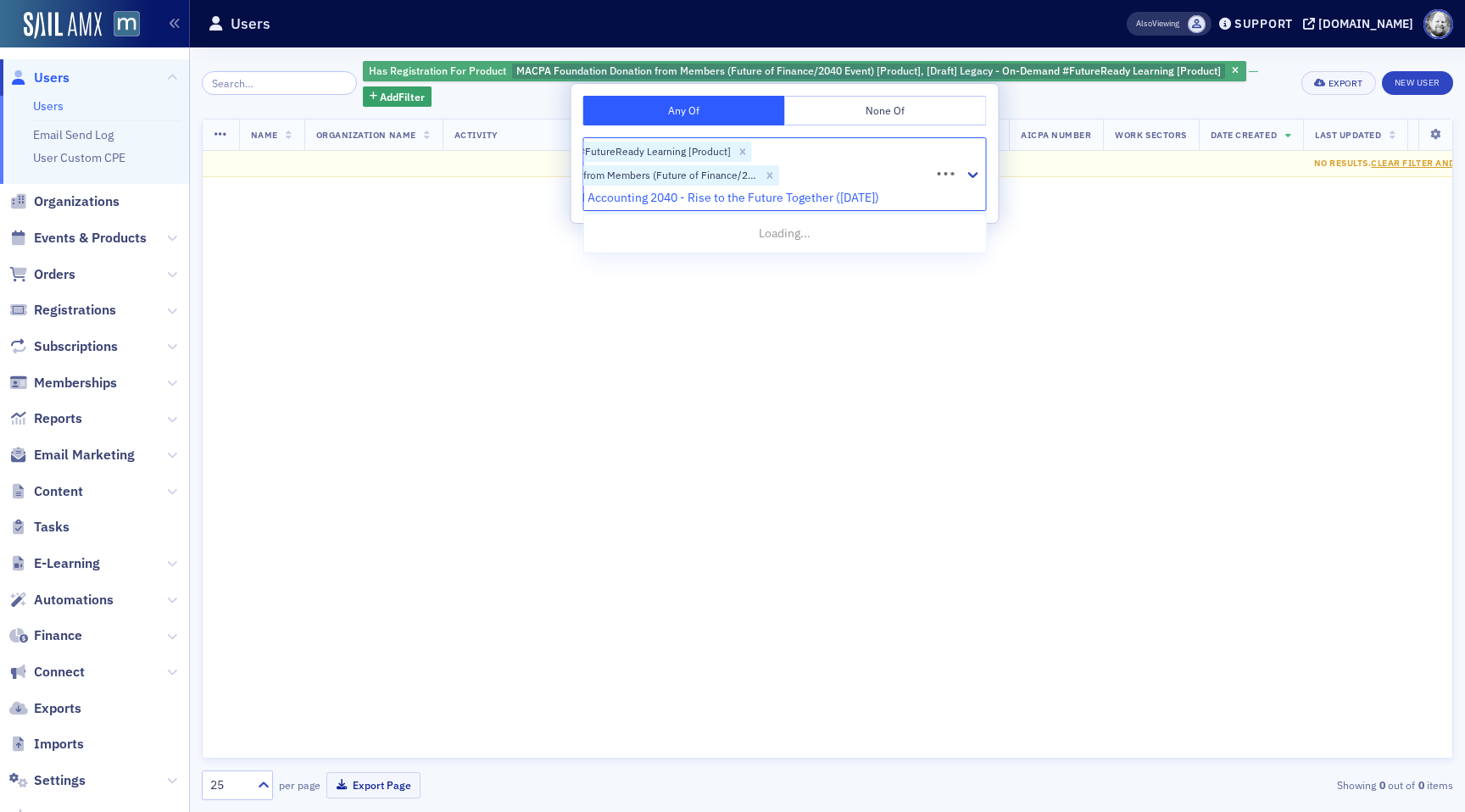
type input "Future Forum: Finance and Accounting 2040 - Rise to the Future Together ([DATE])"
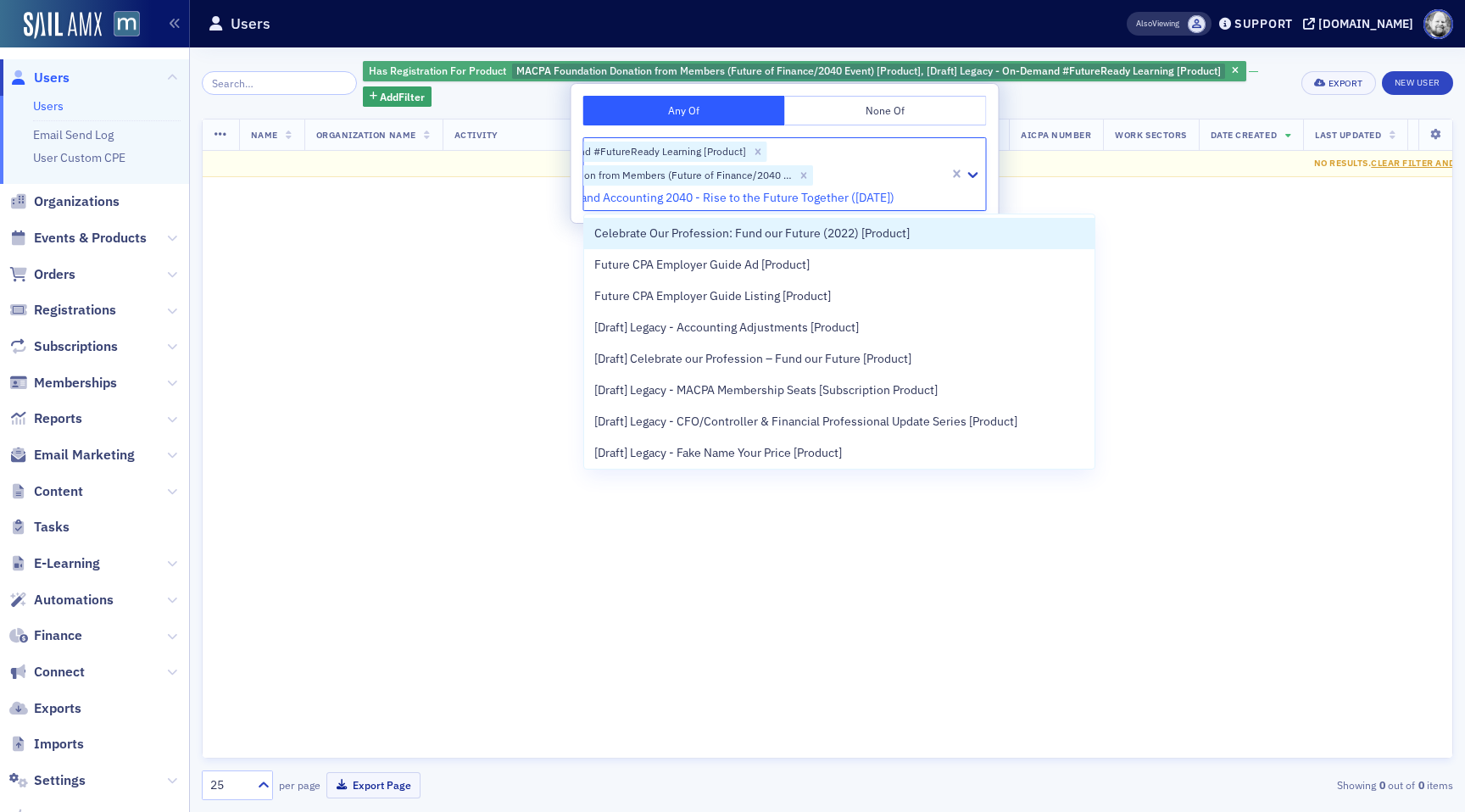
scroll to position [0, 133]
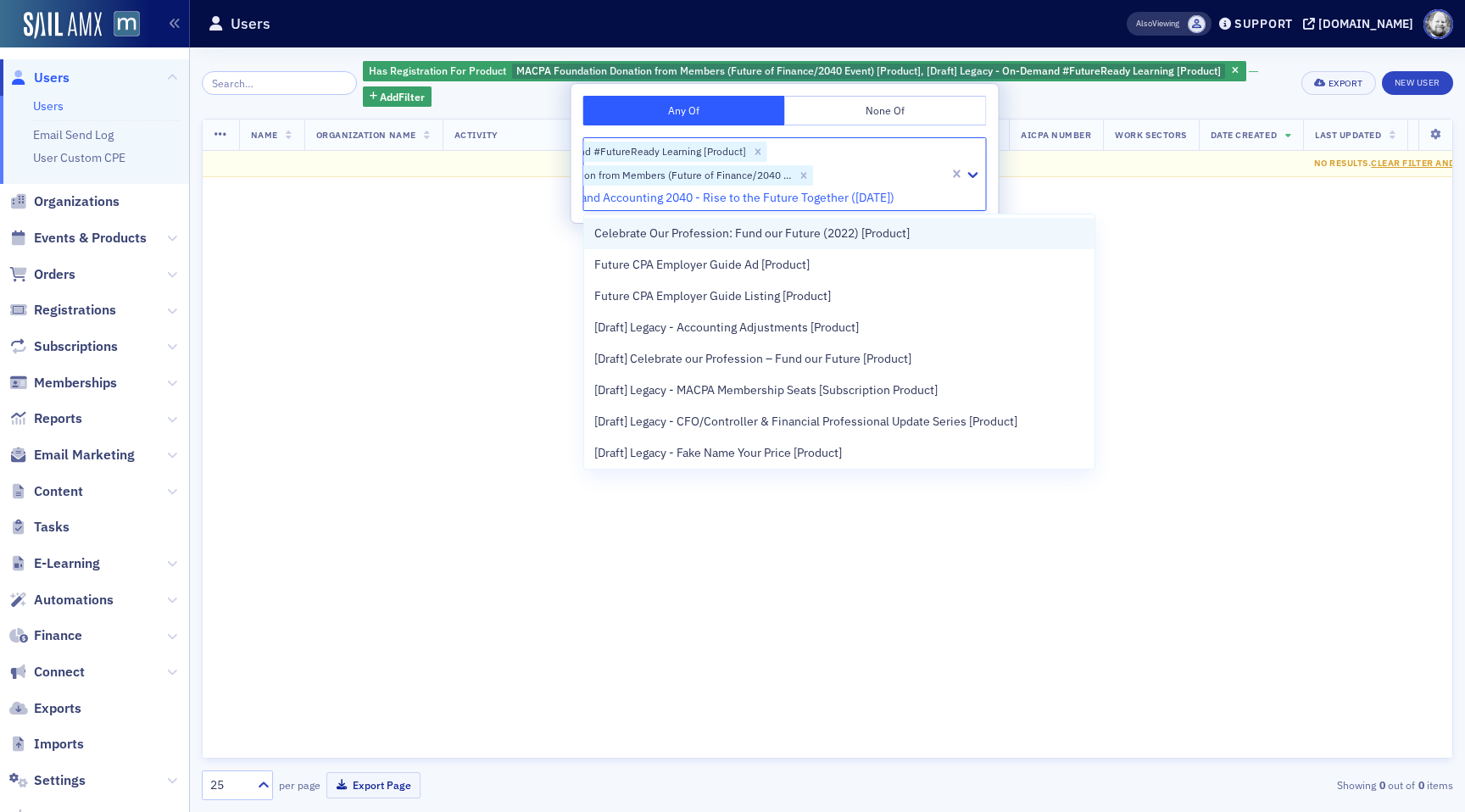
click at [859, 237] on span "Celebrate Our Profession: Fund our Future (2022) [Product]" at bounding box center [752, 234] width 316 height 18
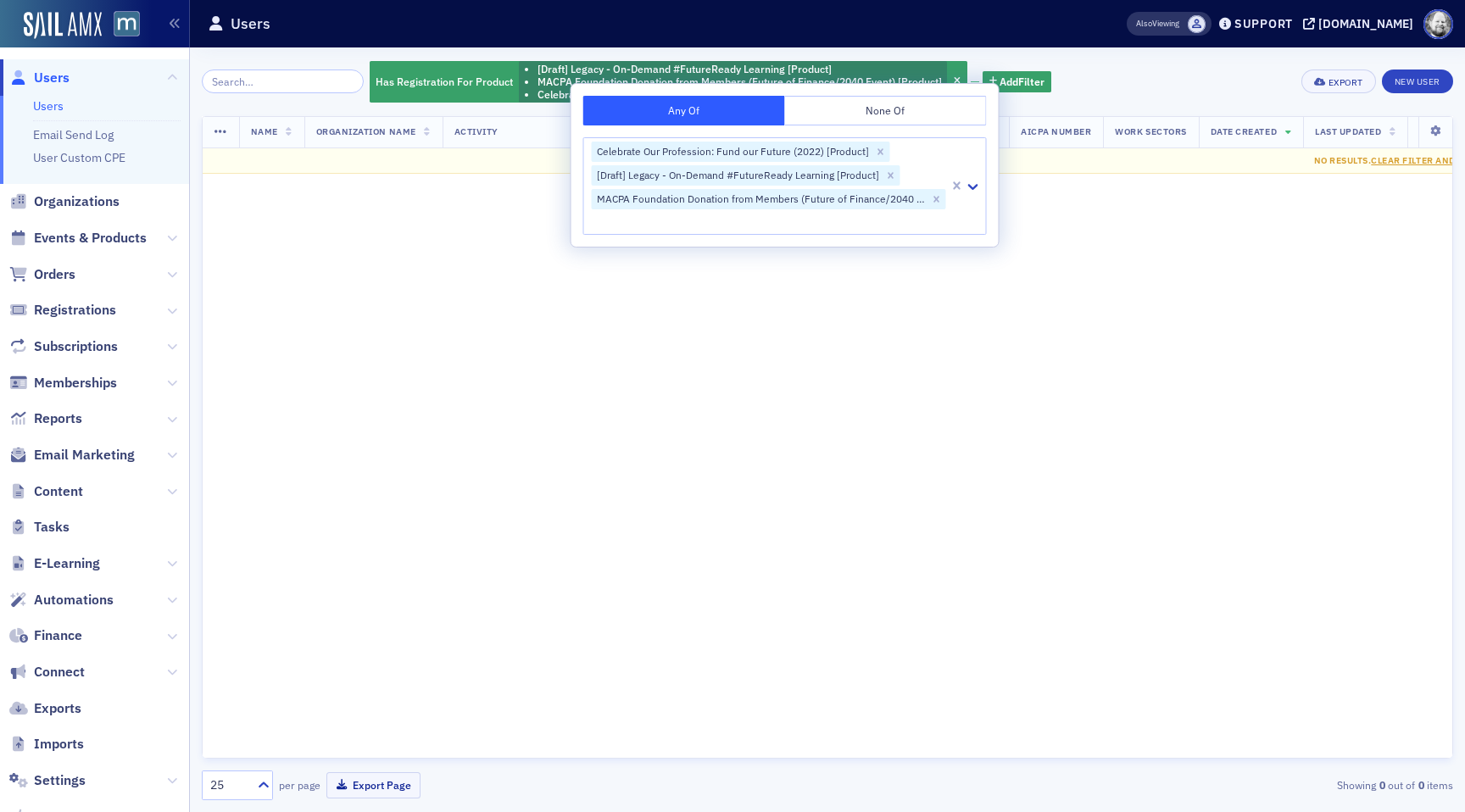
click at [1206, 27] on span at bounding box center [1197, 25] width 18 height 18
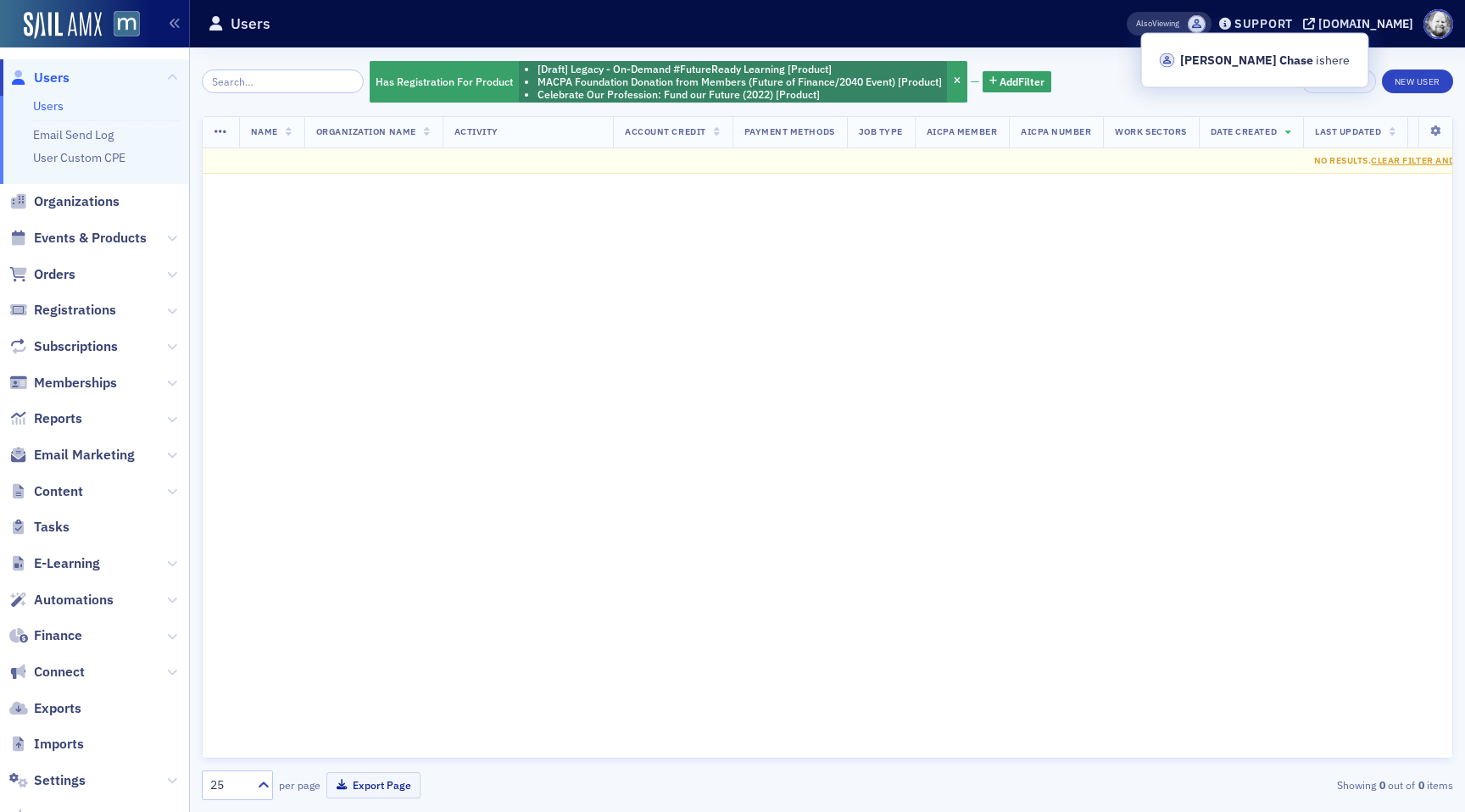
click at [1062, 25] on div "Users" at bounding box center [640, 23] width 866 height 32
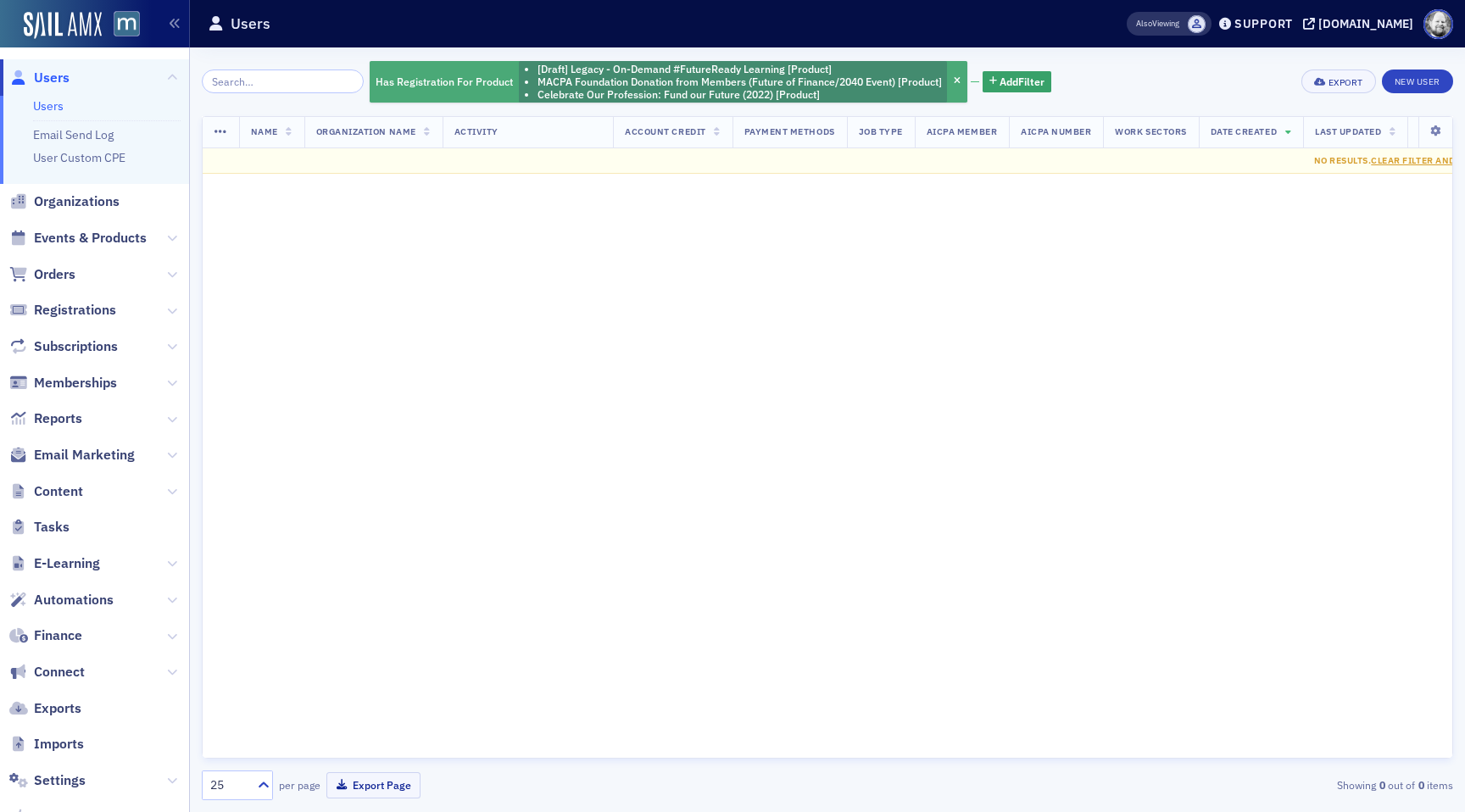
click at [784, 81] on li "MACPA Foundation Donation from Members (Future of Finance/2040 Event) [Product]" at bounding box center [739, 82] width 405 height 13
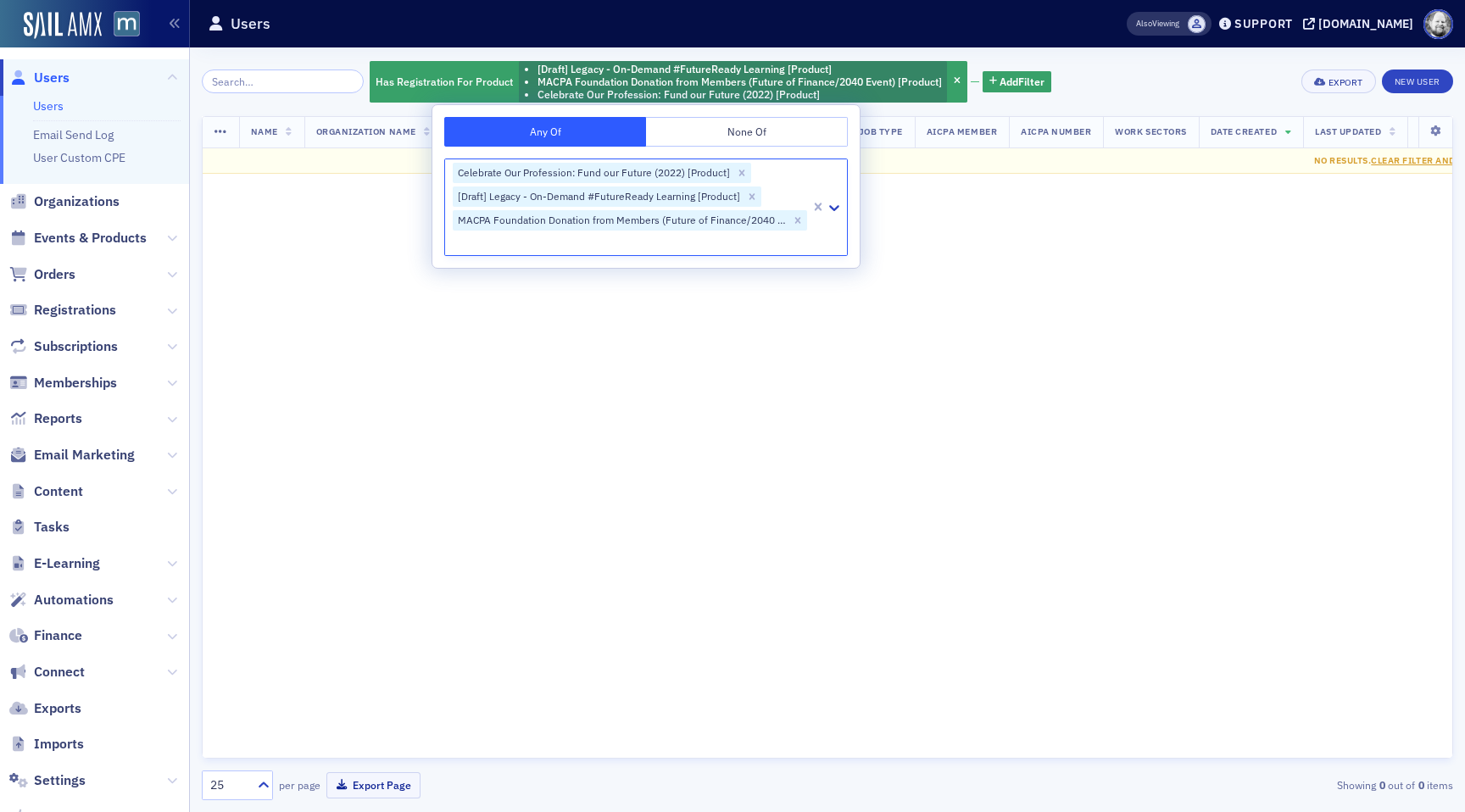
click at [754, 239] on div at bounding box center [629, 242] width 357 height 21
type input "Future Forum: Finance and Accounting 2040 - Rise to the Future Together (Sweari…"
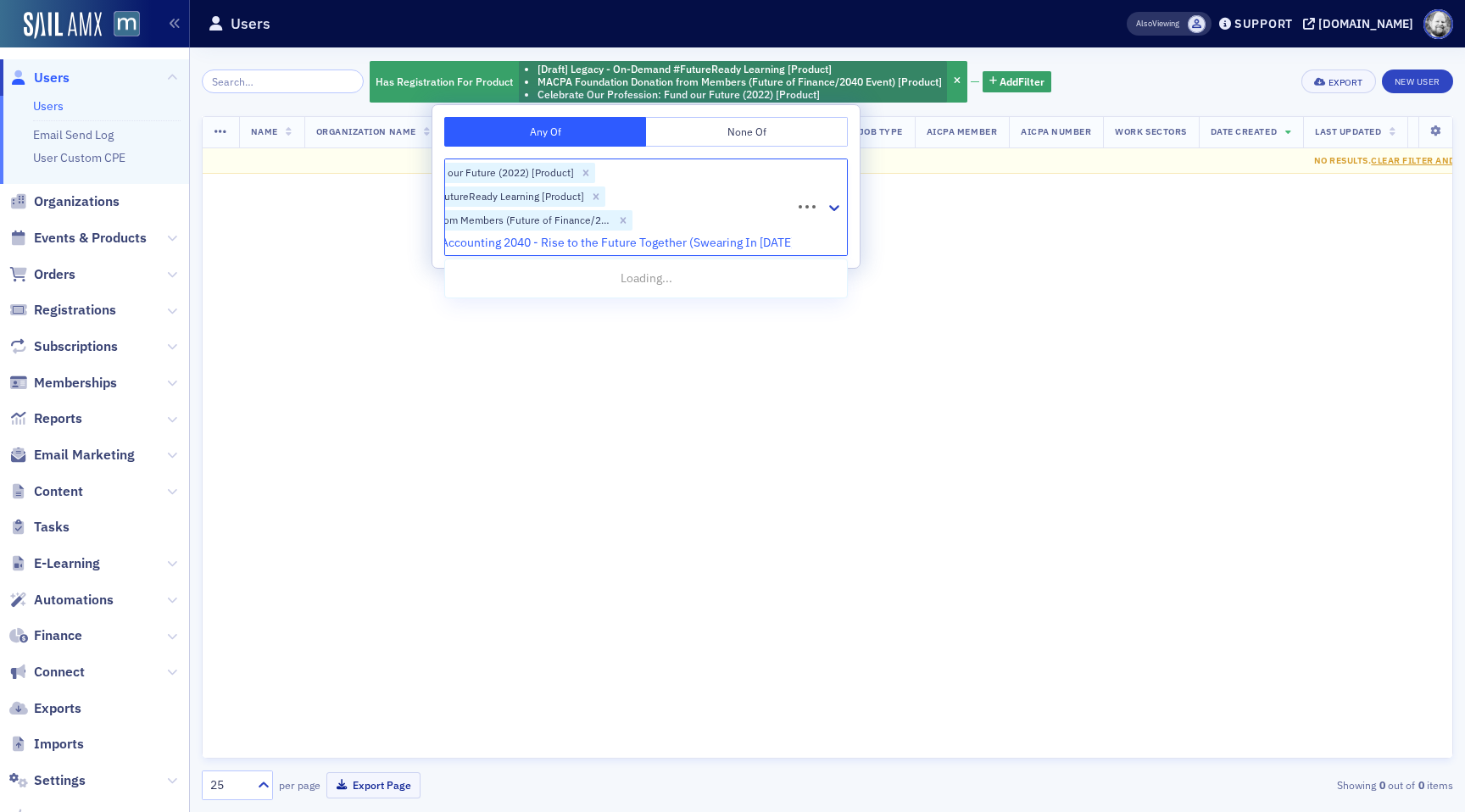
scroll to position [0, 142]
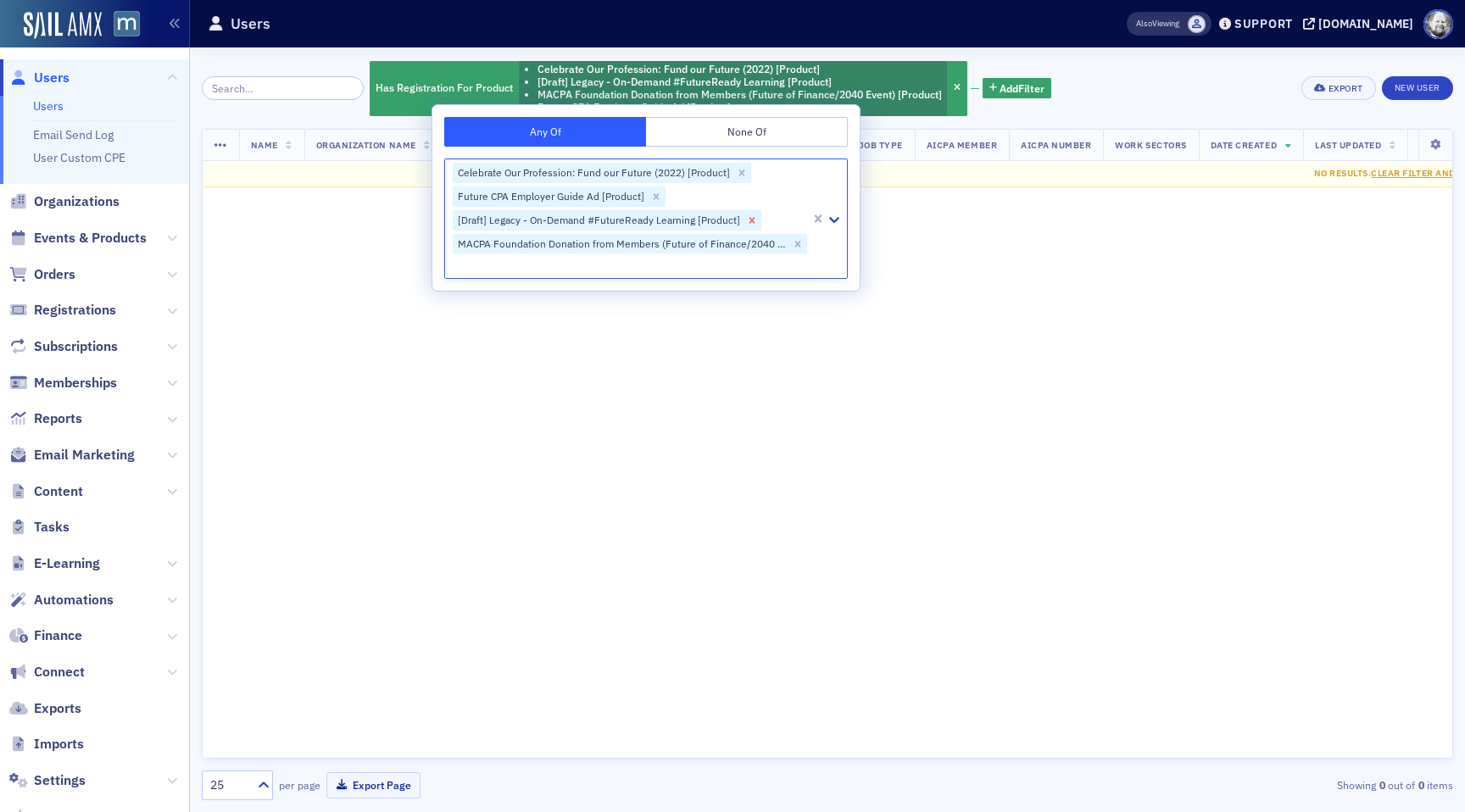
click at [755, 220] on icon "Remove [Draft] Legacy - On-Demand #FutureReady Learning [Product]" at bounding box center [752, 220] width 12 height 12
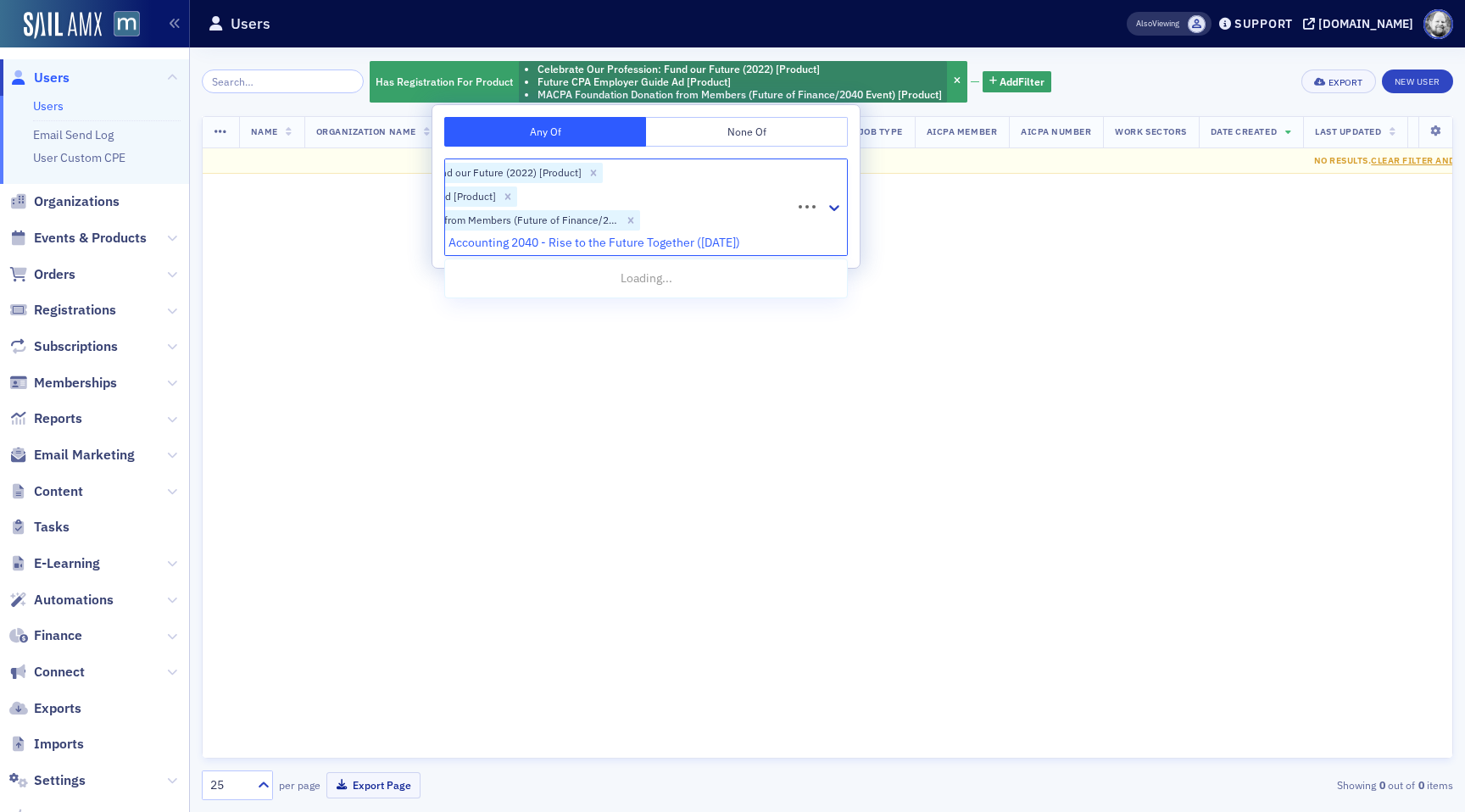
scroll to position [0, 133]
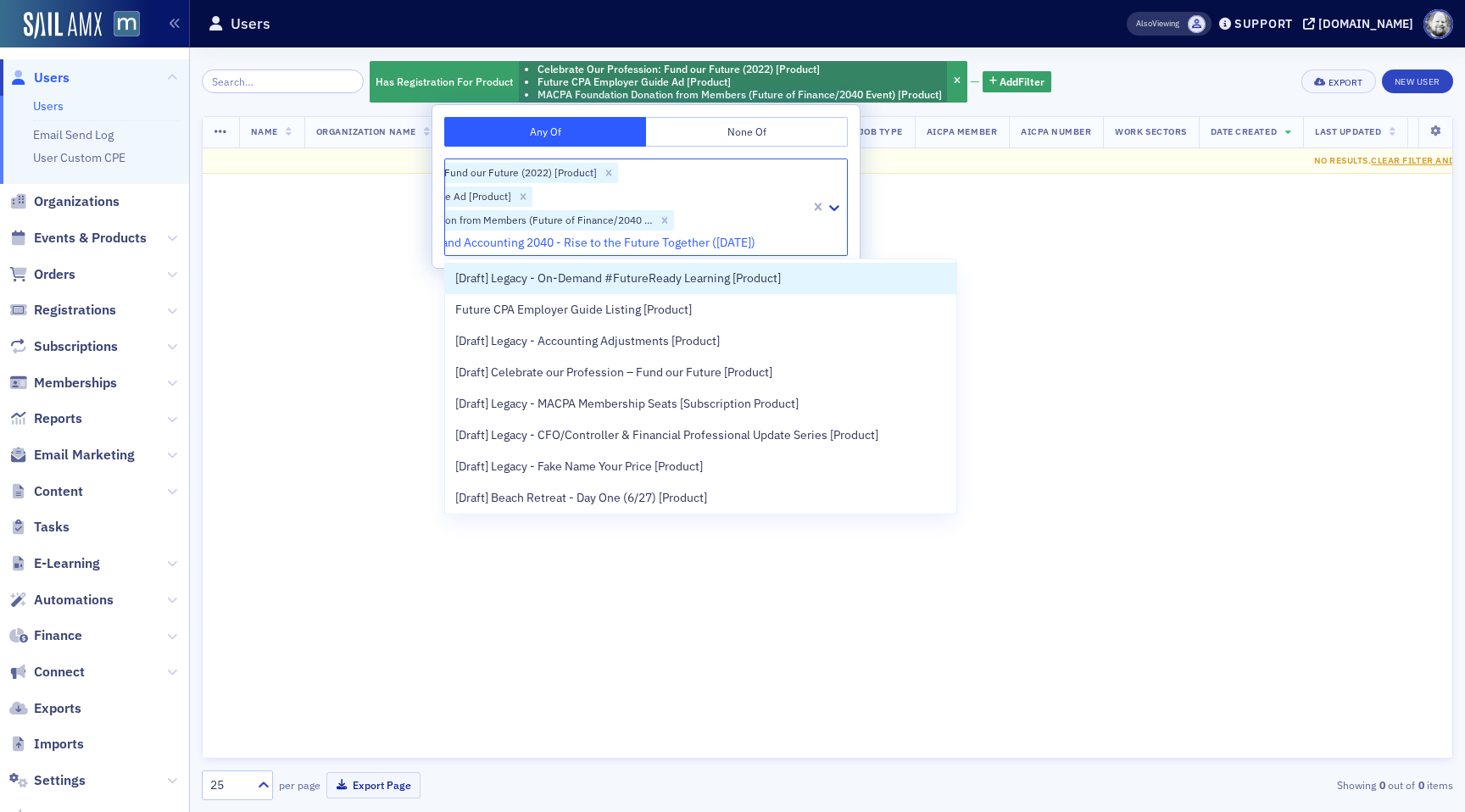
click at [624, 247] on input "Future Forum: Finance and Accounting 2040 - Rise to the Future Together ([DATE])" at bounding box center [564, 243] width 491 height 18
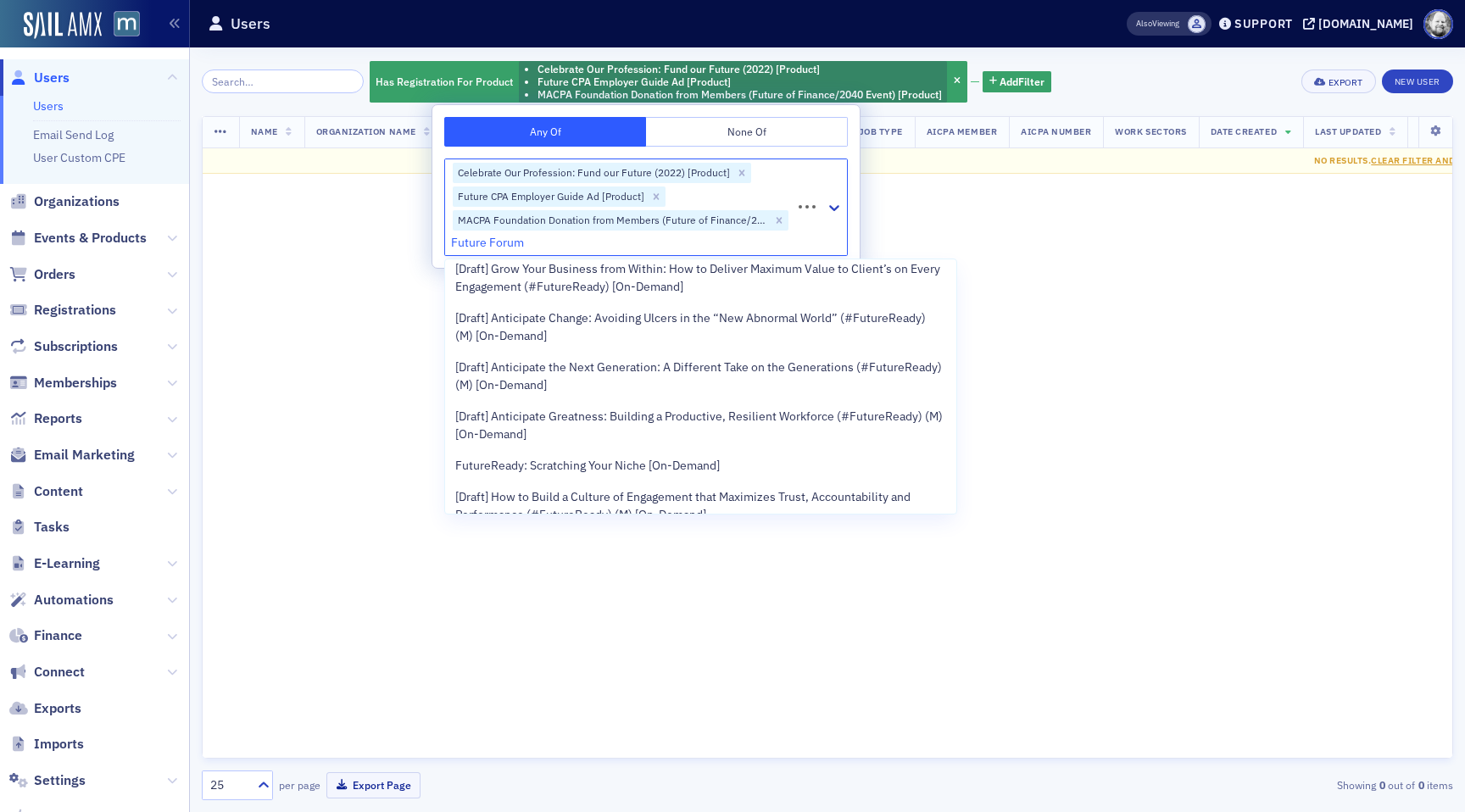
scroll to position [810, 0]
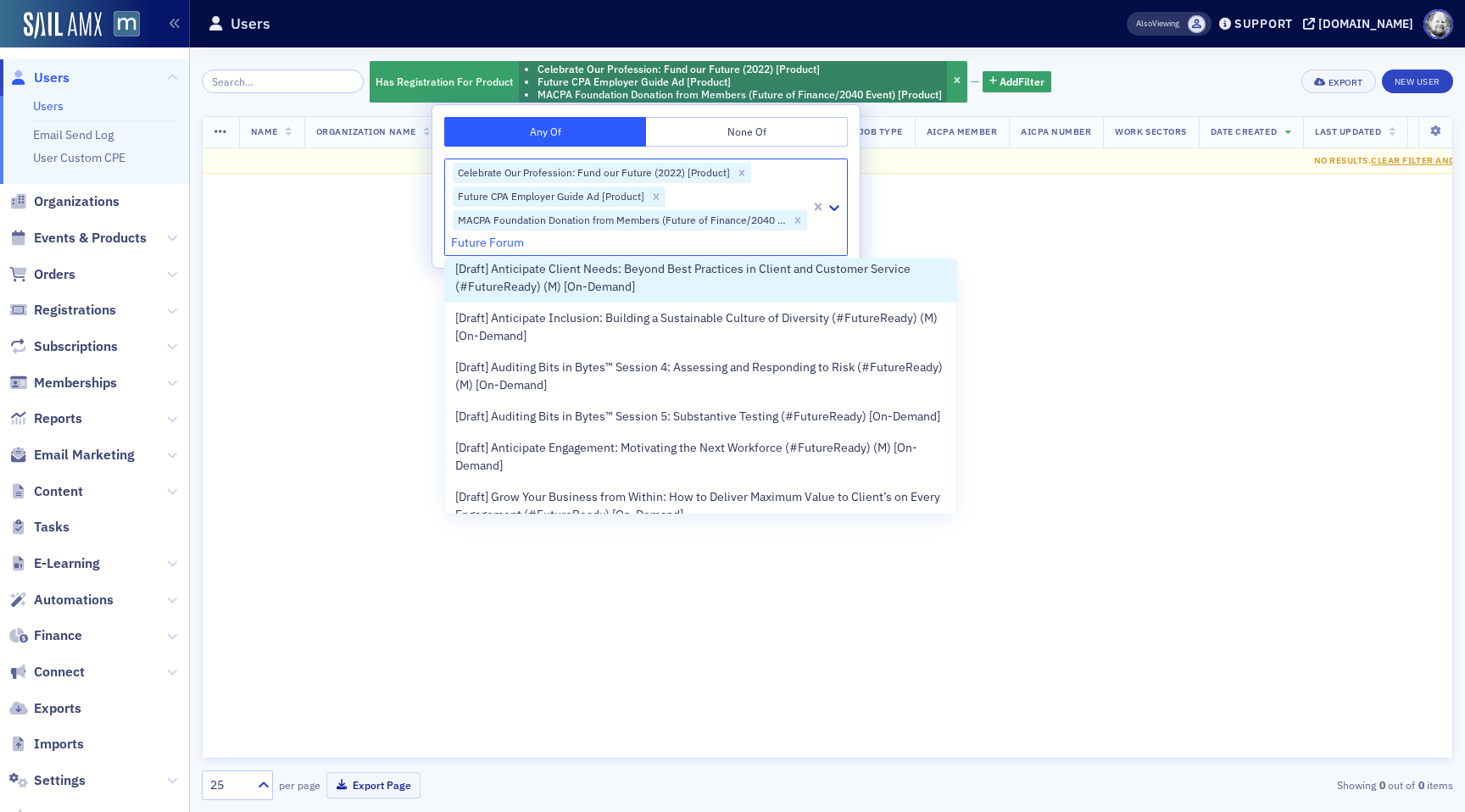
type input "Future Forum"
